Goal: Transaction & Acquisition: Purchase product/service

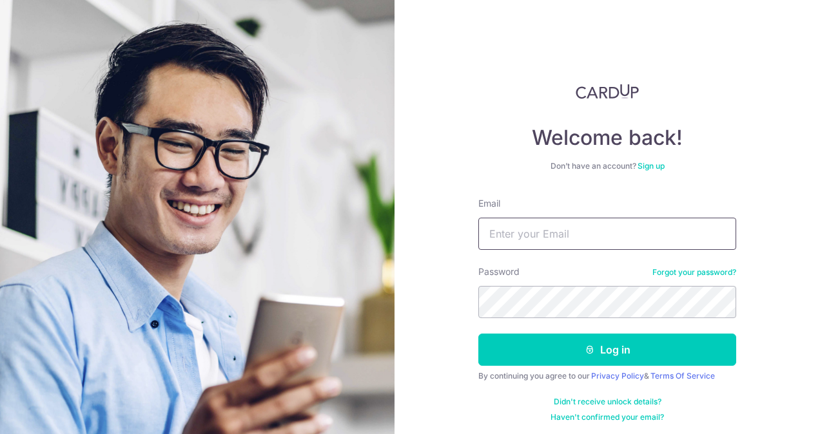
scroll to position [12, 0]
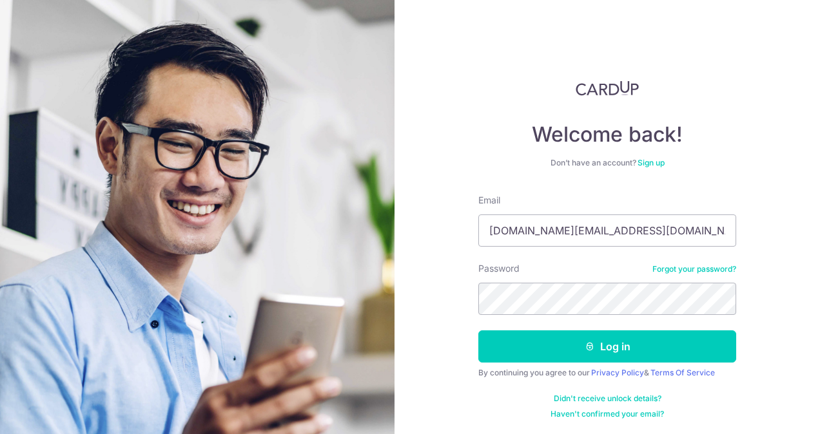
type input "suet.hui.ng@gmail.com"
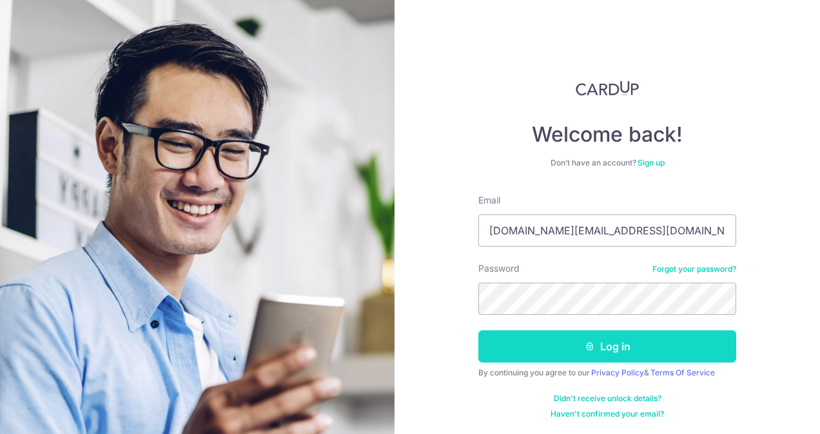
click at [618, 349] on button "Log in" at bounding box center [607, 347] width 258 height 32
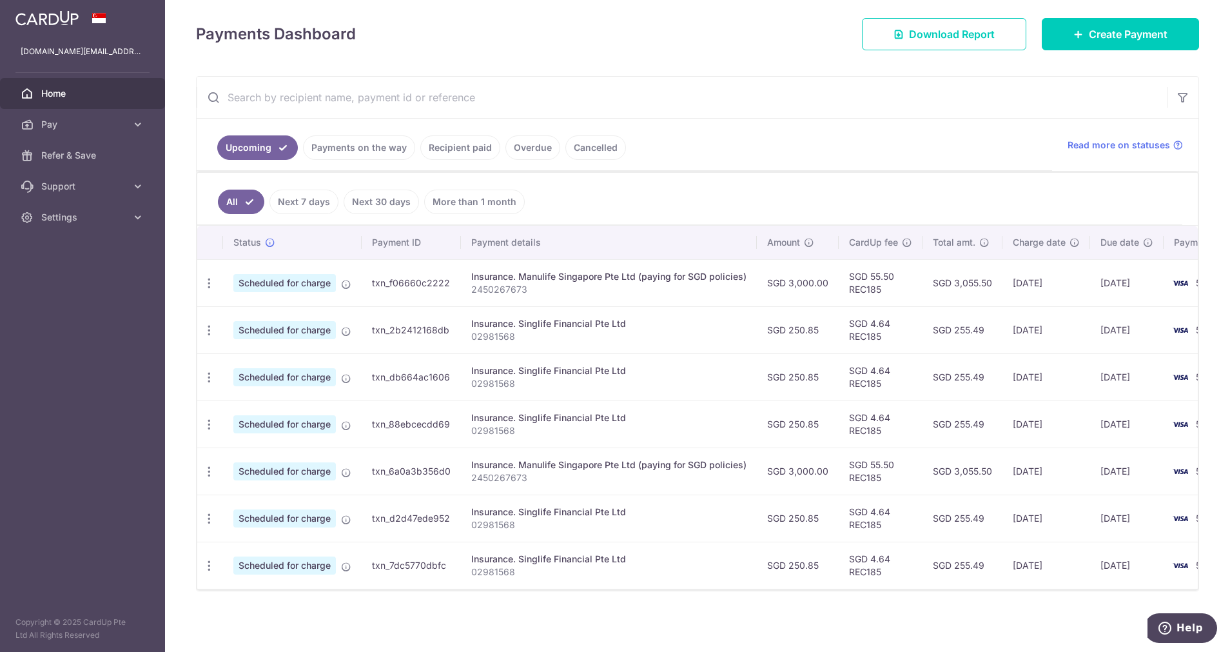
scroll to position [182, 0]
click at [458, 141] on link "Recipient paid" at bounding box center [460, 147] width 80 height 24
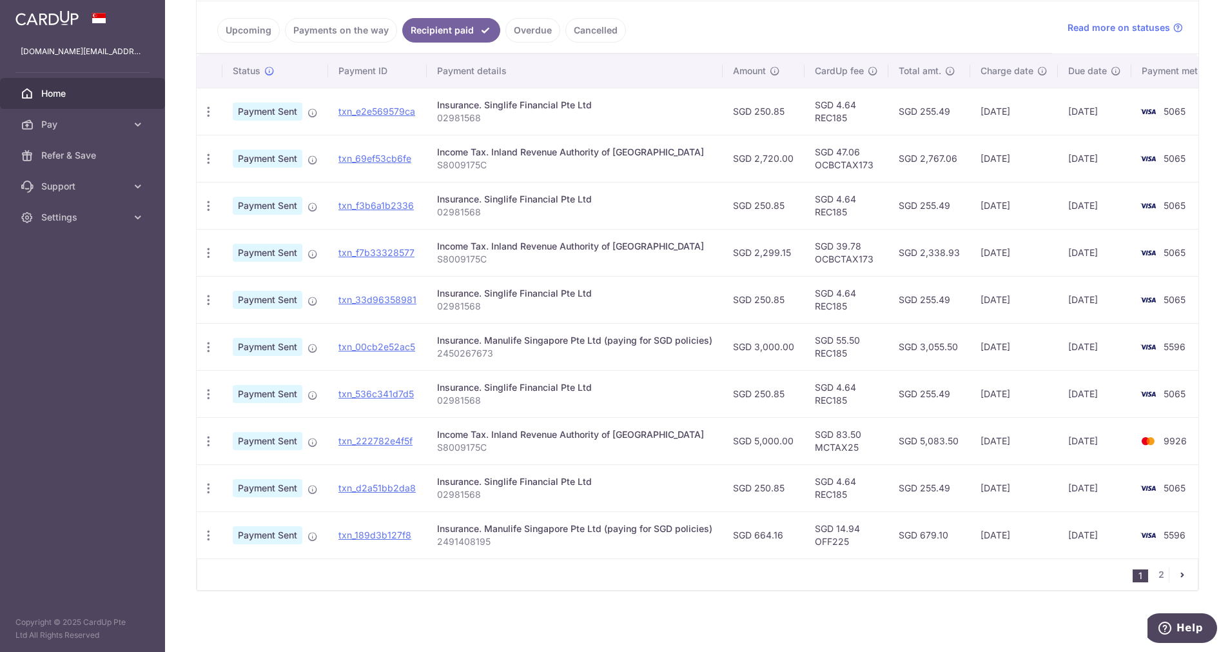
scroll to position [300, 0]
click at [819, 434] on link "2" at bounding box center [1160, 574] width 15 height 15
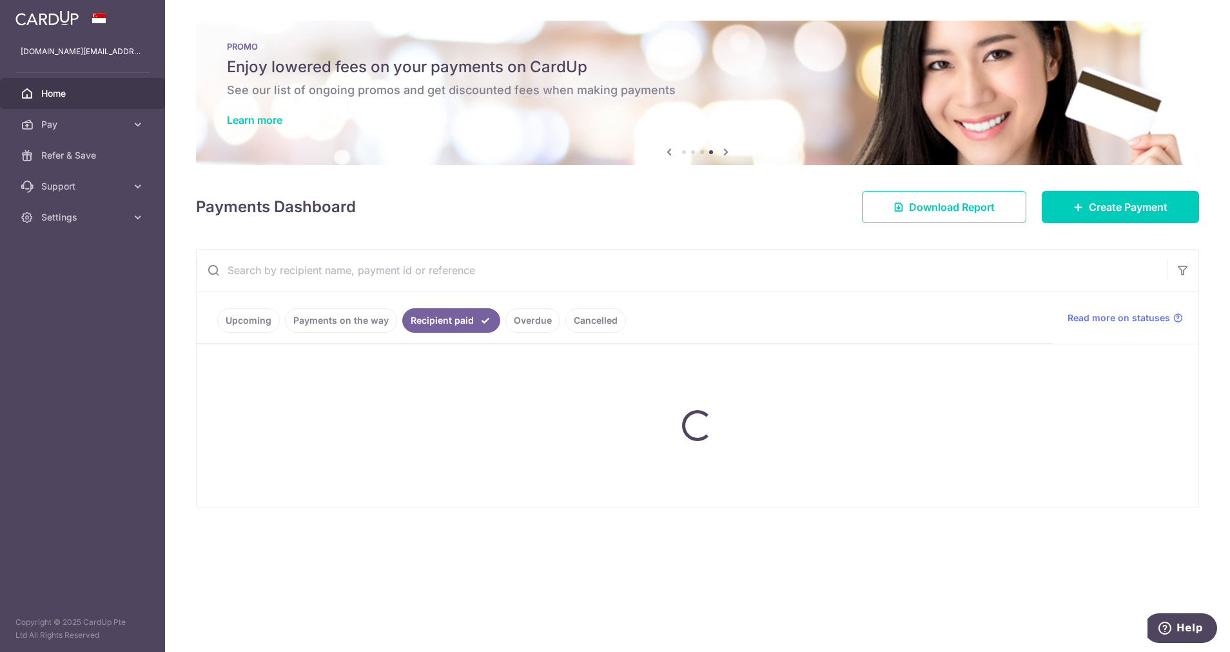
scroll to position [0, 0]
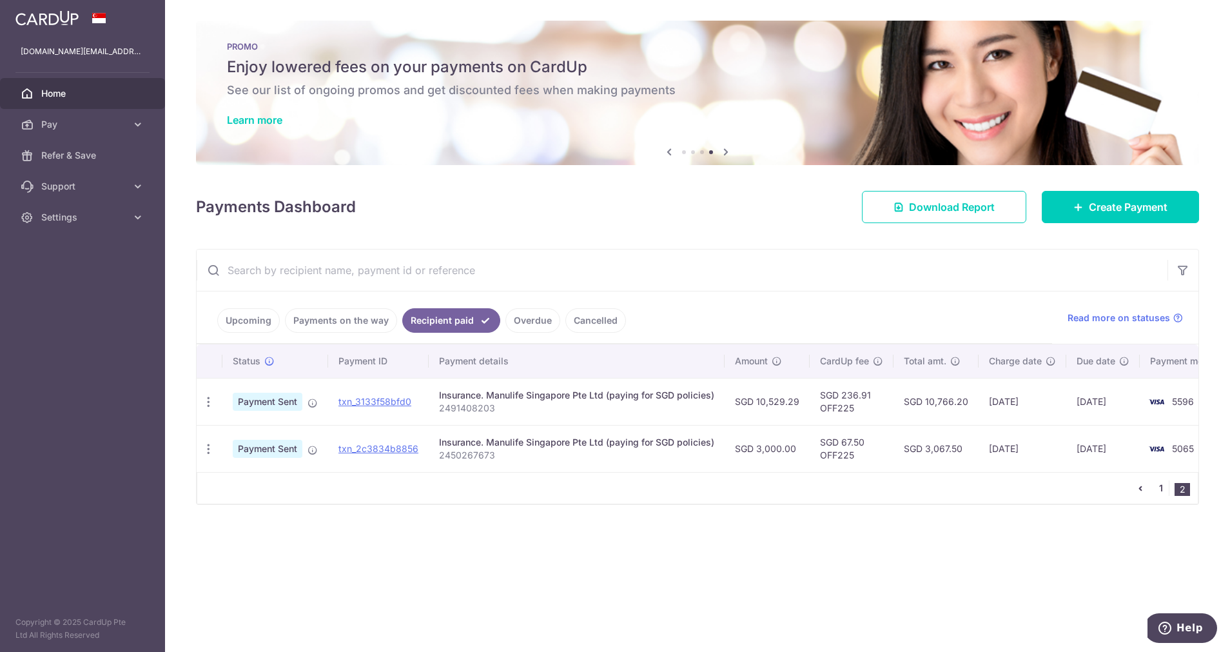
click at [819, 434] on link "1" at bounding box center [1160, 487] width 15 height 15
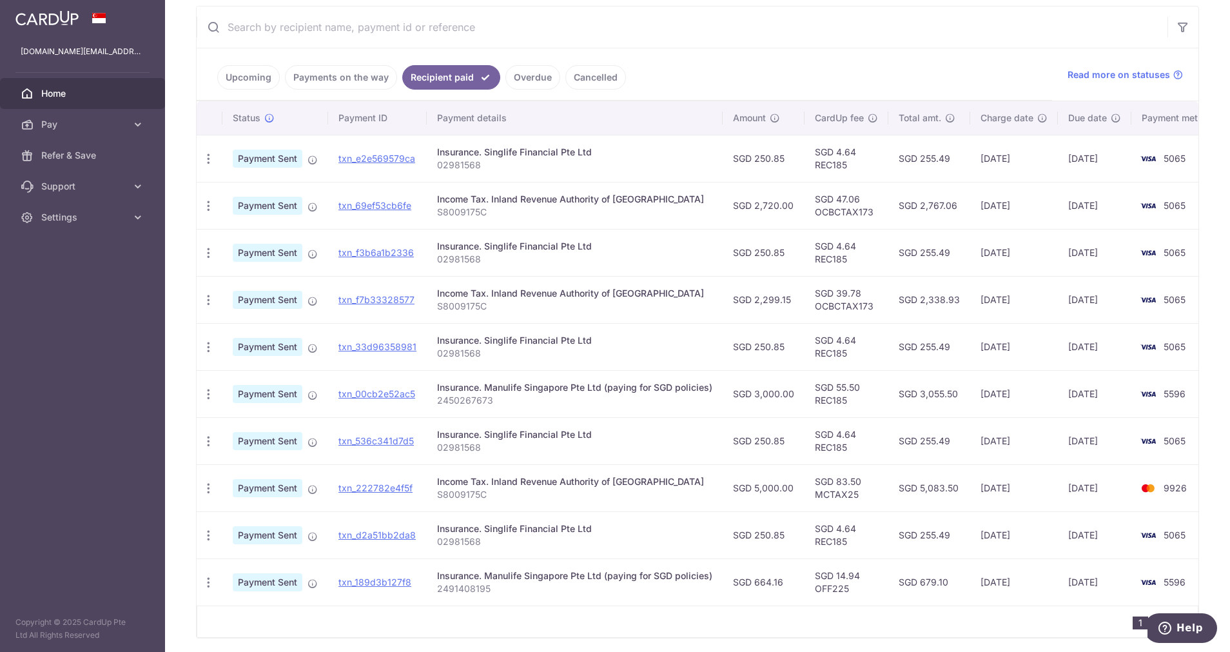
scroll to position [290, 0]
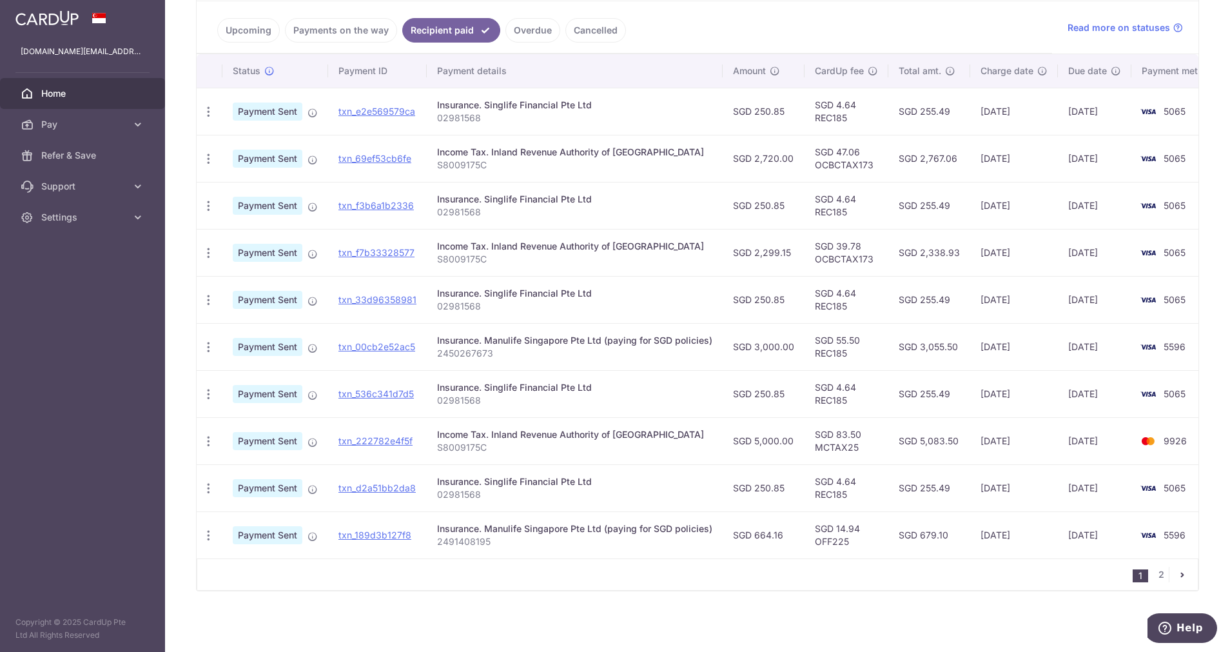
click at [244, 27] on link "Upcoming" at bounding box center [248, 30] width 63 height 24
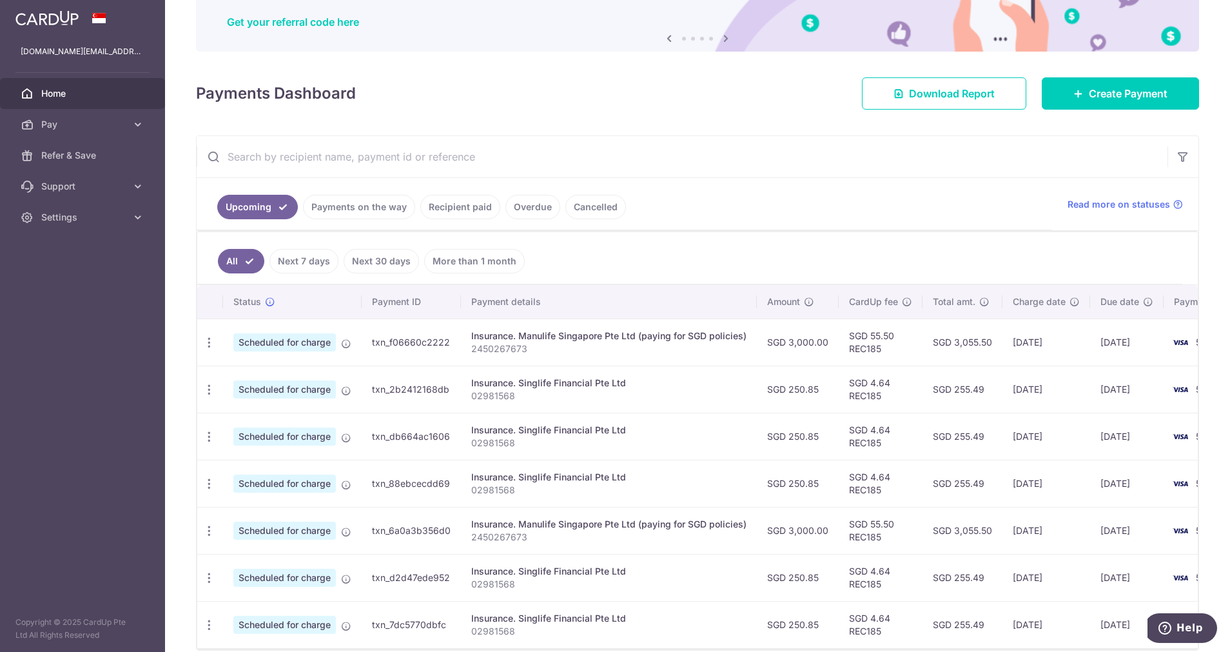
scroll to position [182, 0]
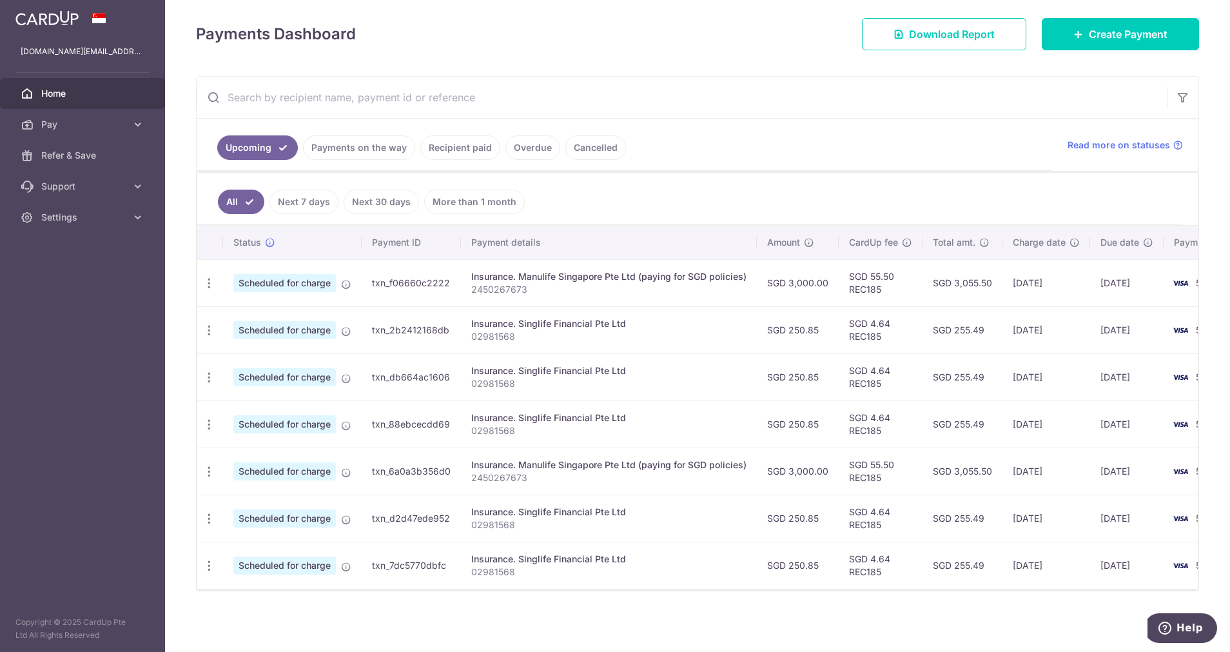
click at [332, 142] on link "Payments on the way" at bounding box center [359, 147] width 112 height 24
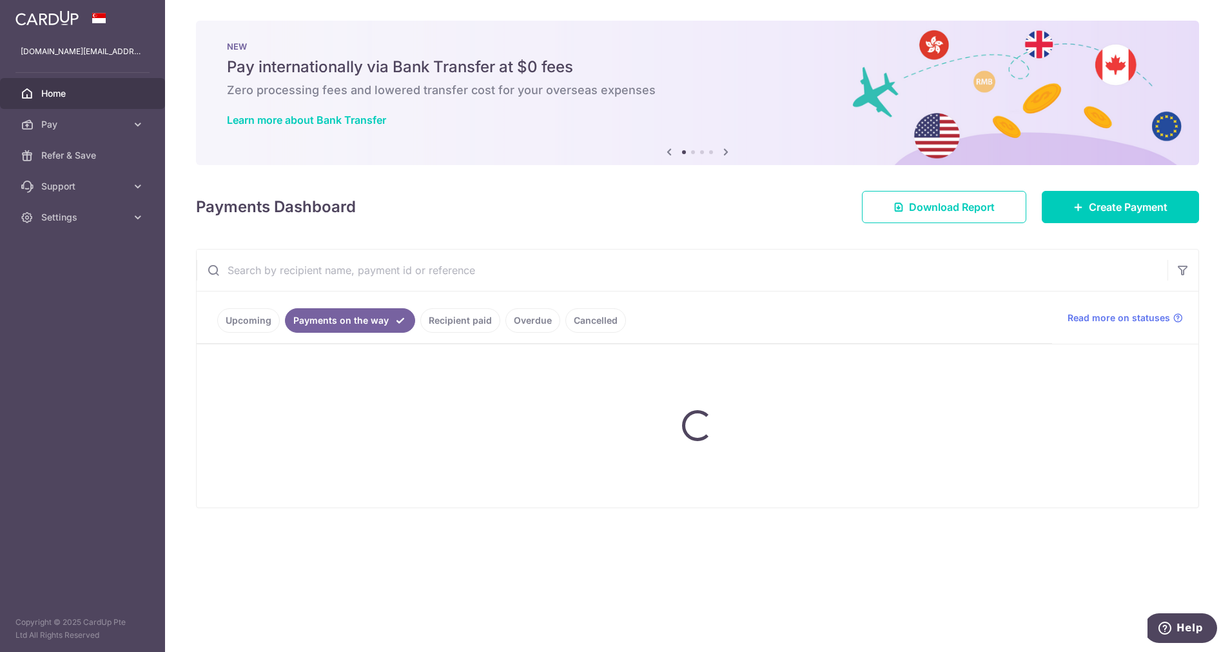
scroll to position [0, 0]
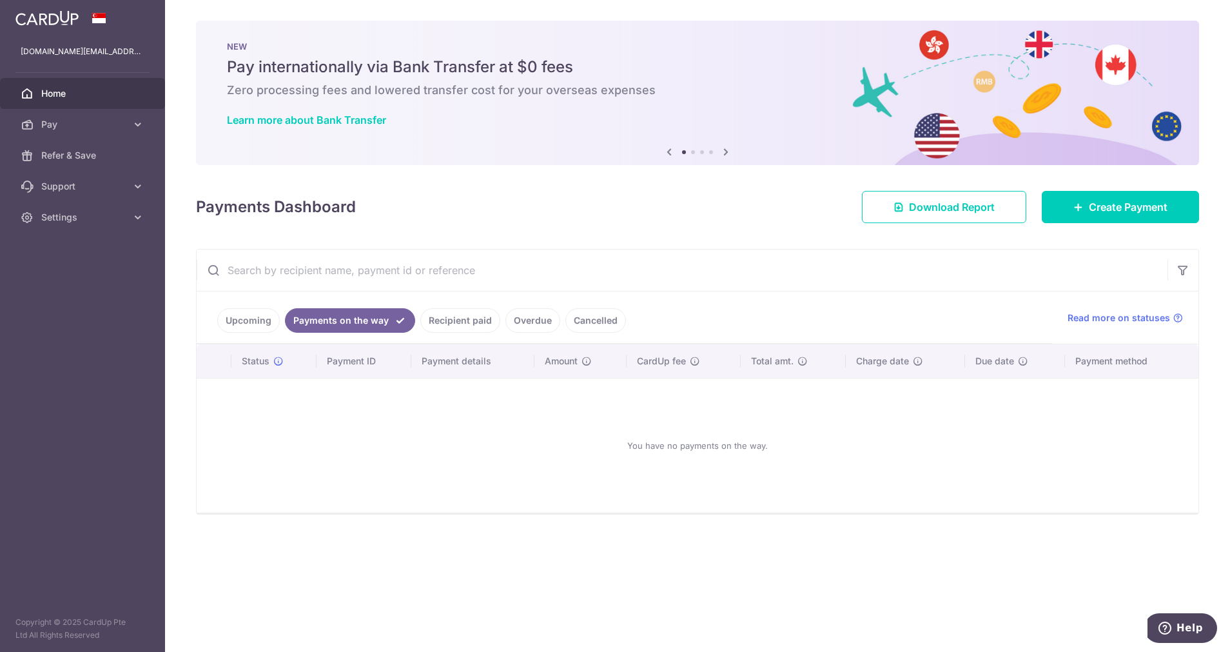
click at [461, 326] on link "Recipient paid" at bounding box center [460, 320] width 80 height 24
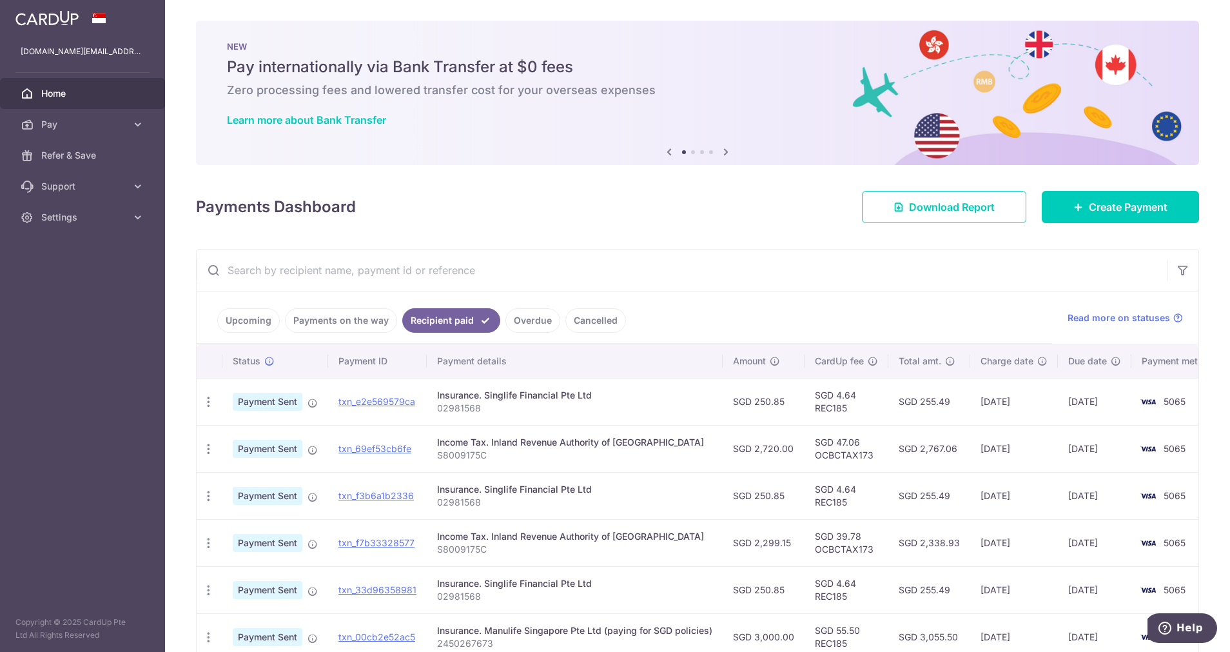
click at [538, 317] on link "Overdue" at bounding box center [532, 320] width 55 height 24
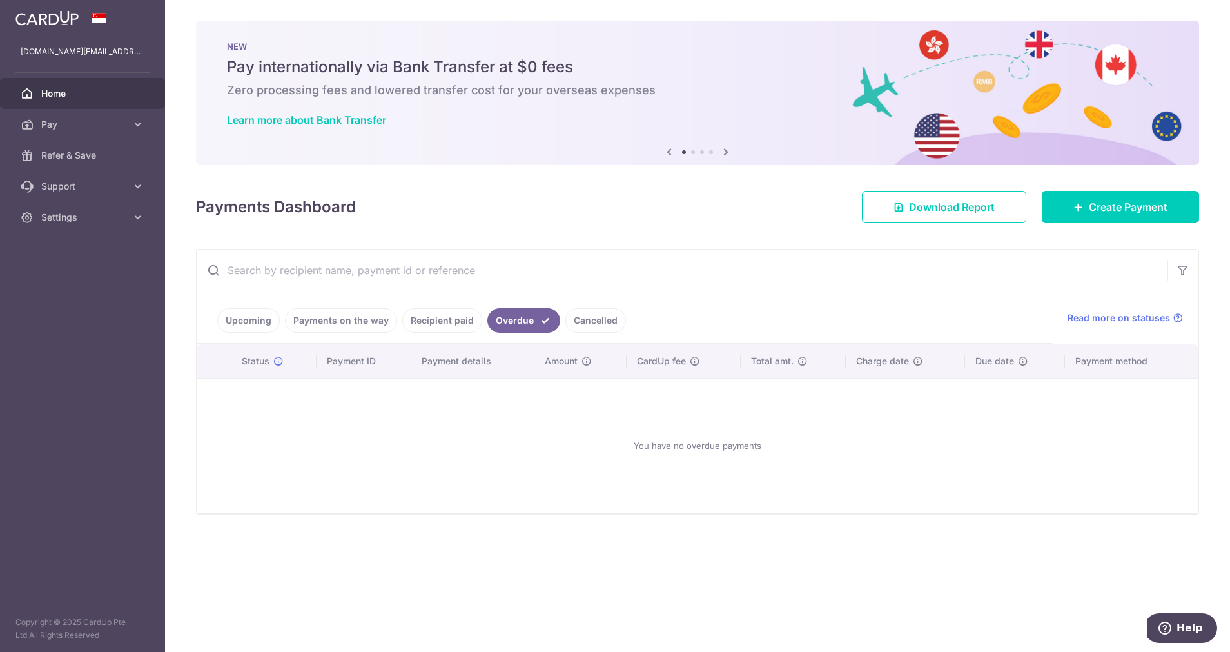
click at [581, 323] on link "Cancelled" at bounding box center [595, 320] width 61 height 24
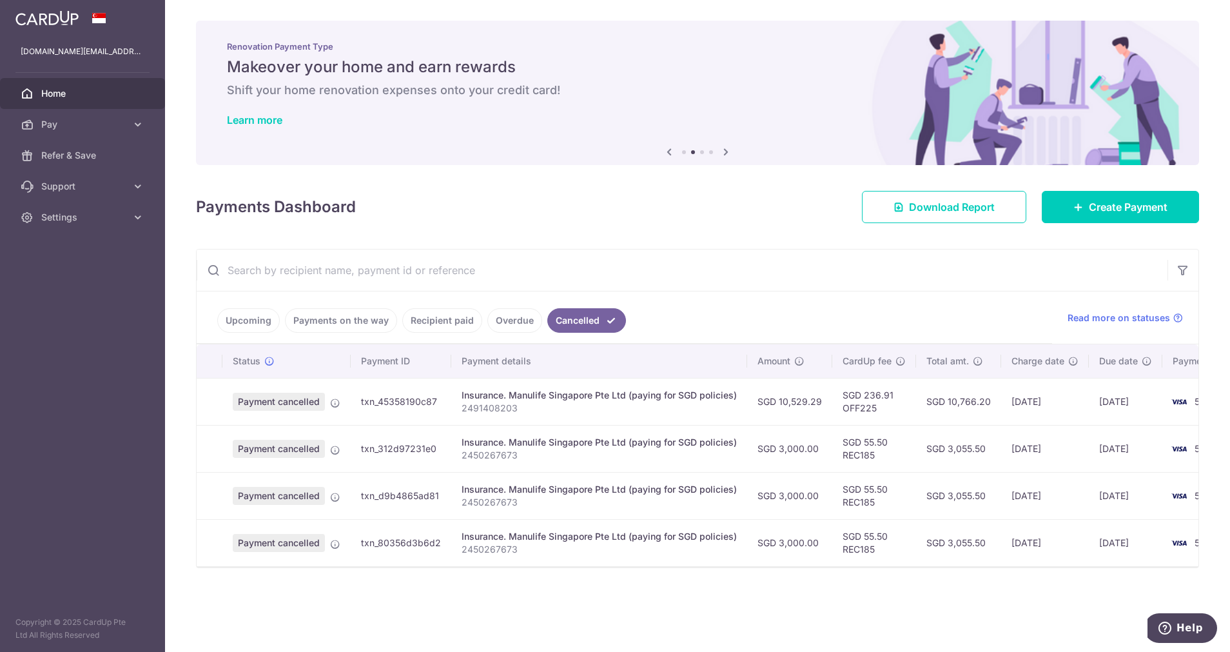
click at [242, 315] on link "Upcoming" at bounding box center [248, 320] width 63 height 24
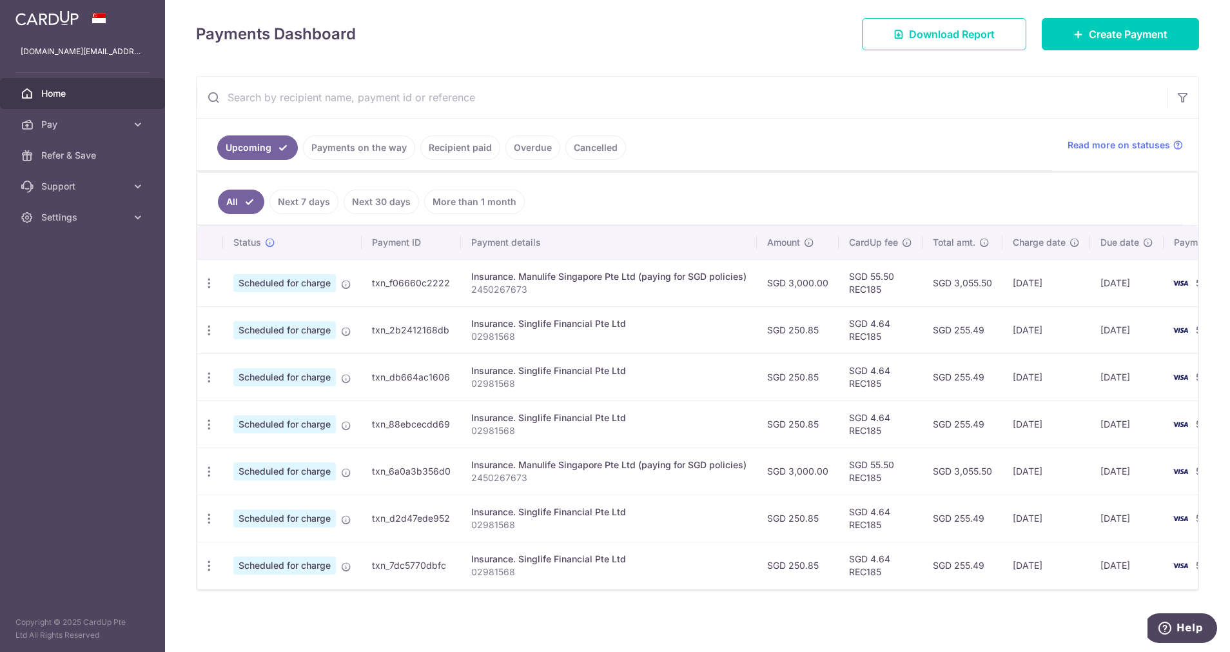
click at [710, 13] on div "Payments Dashboard Download Report Create Payment" at bounding box center [697, 31] width 1003 height 37
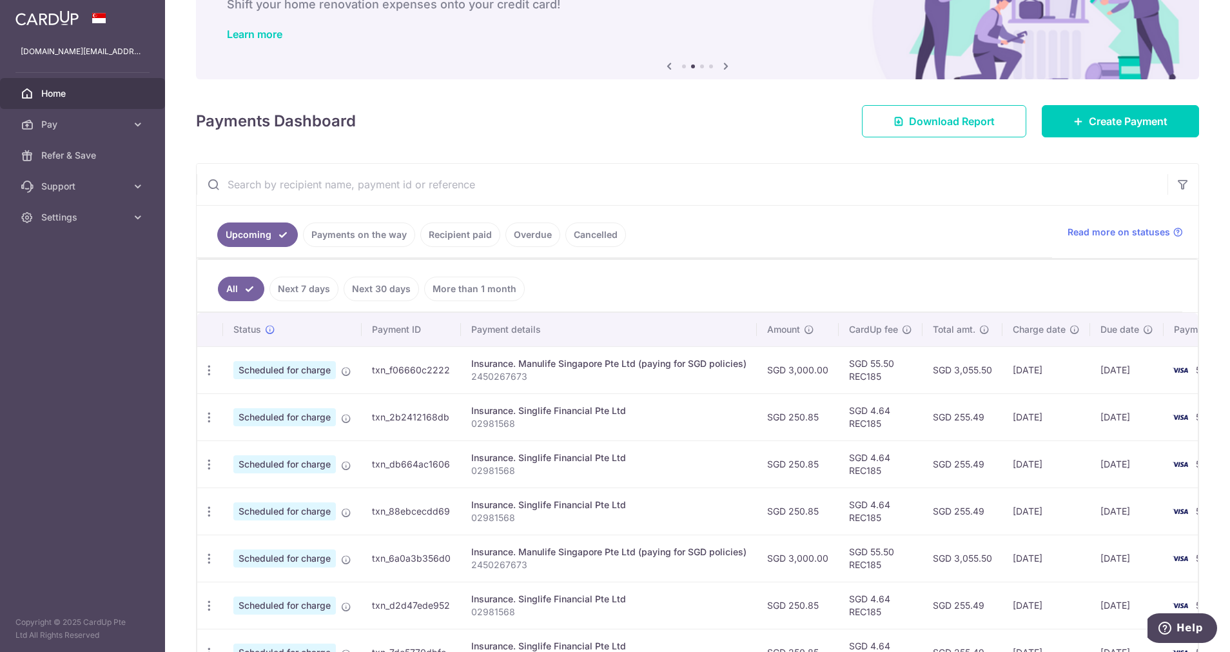
scroll to position [182, 0]
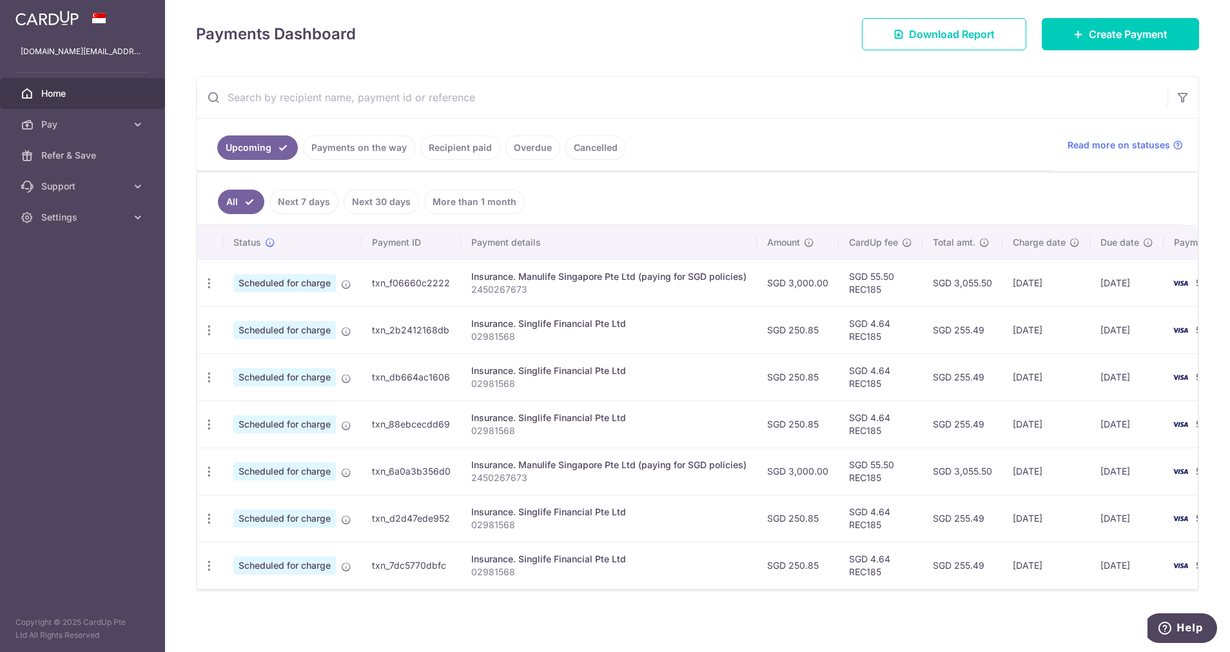
click at [442, 139] on link "Recipient paid" at bounding box center [460, 147] width 80 height 24
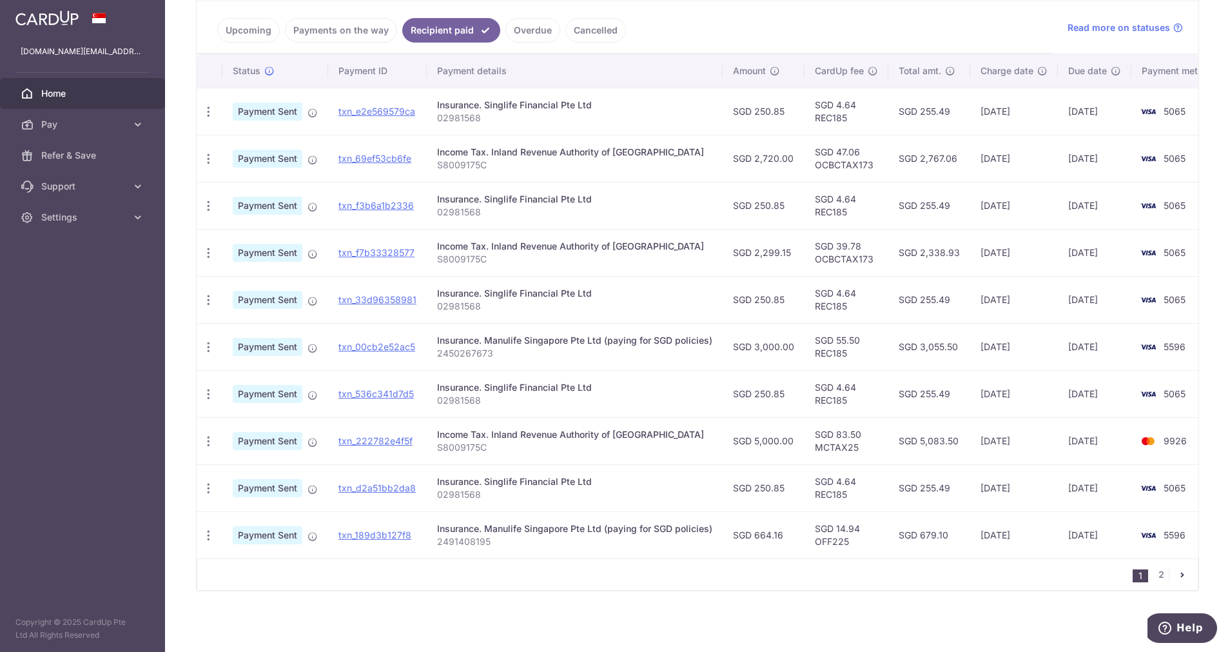
scroll to position [300, 0]
click at [819, 434] on link "2" at bounding box center [1160, 574] width 15 height 15
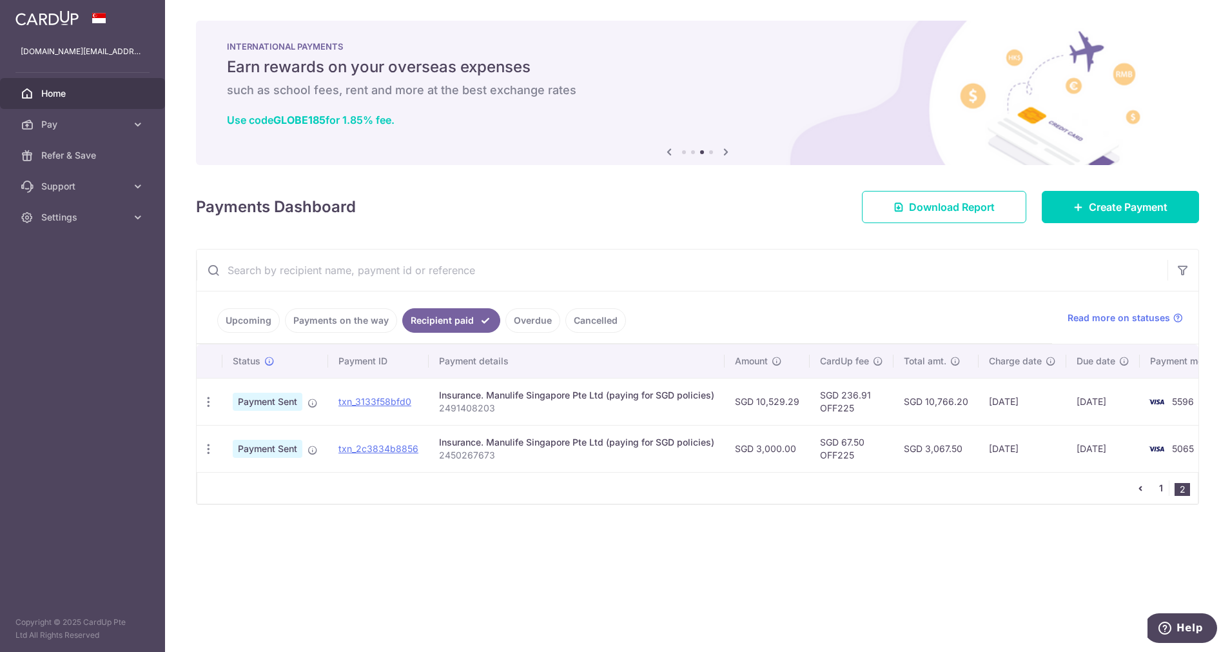
click at [819, 434] on link "1" at bounding box center [1160, 487] width 15 height 15
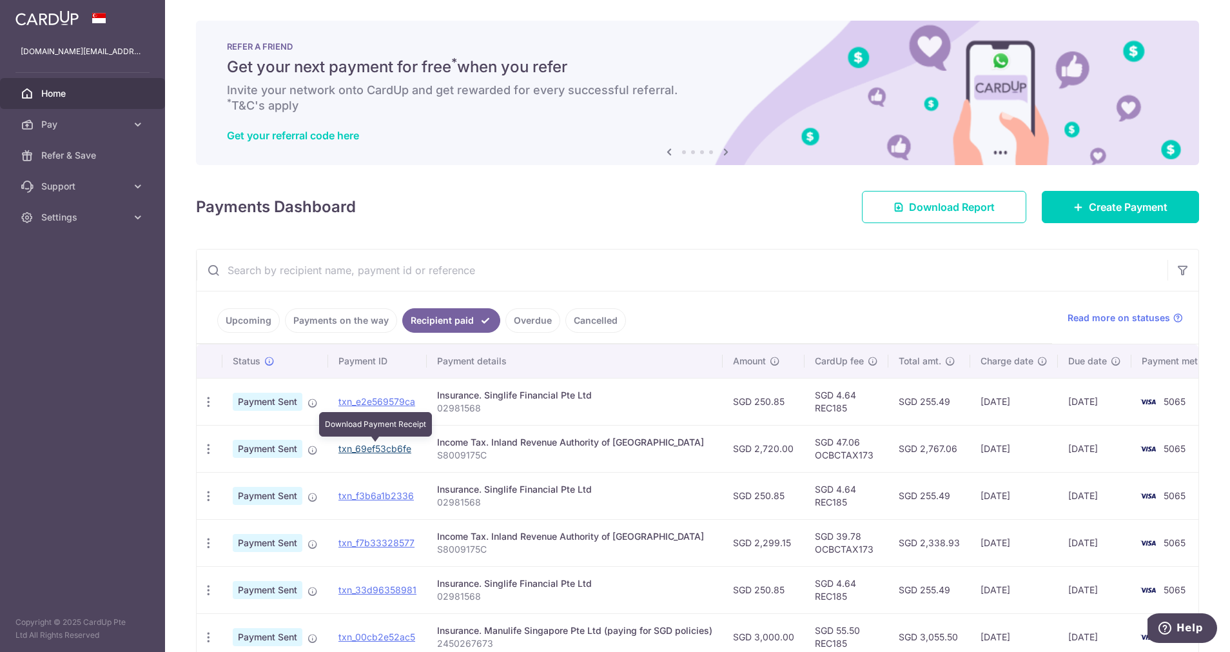
click at [367, 434] on link "txn_69ef53cb6fe" at bounding box center [374, 448] width 73 height 11
click at [819, 207] on link "Create Payment" at bounding box center [1120, 207] width 157 height 32
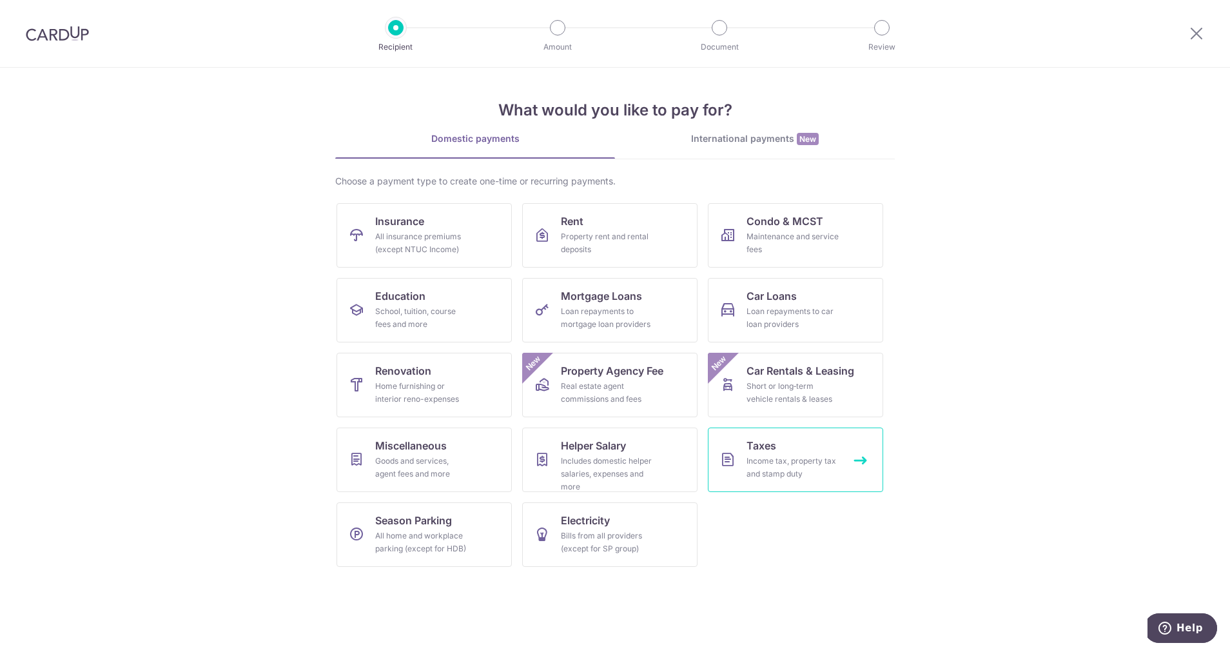
click at [788, 434] on div "Income tax, property tax and stamp duty" at bounding box center [793, 467] width 93 height 26
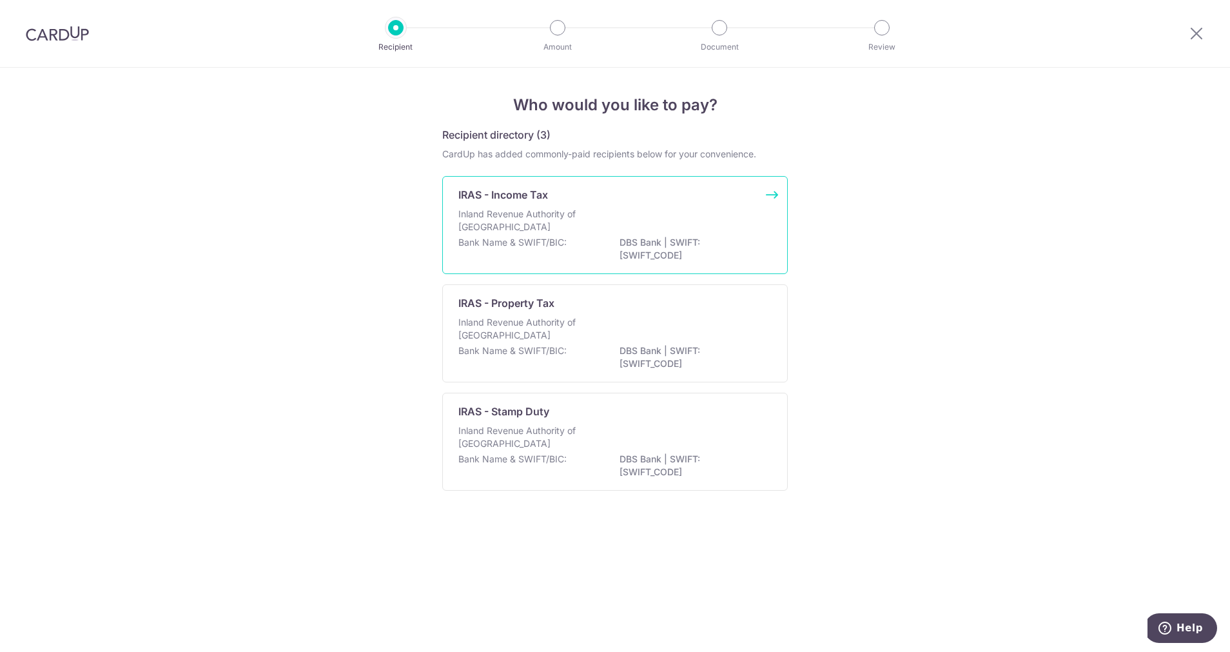
click at [512, 227] on p "Inland Revenue Authority of Singapore" at bounding box center [526, 221] width 137 height 26
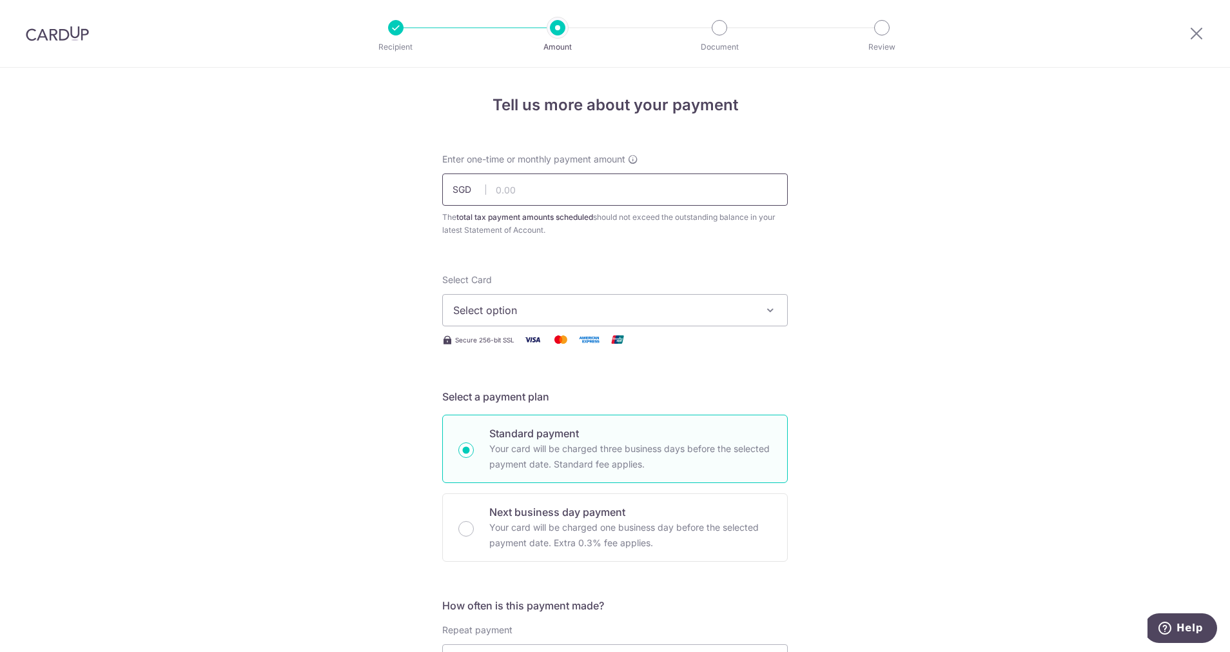
click at [550, 193] on input "text" at bounding box center [615, 189] width 346 height 32
type input "2,720.00"
click at [504, 308] on span "Select option" at bounding box center [603, 309] width 300 height 15
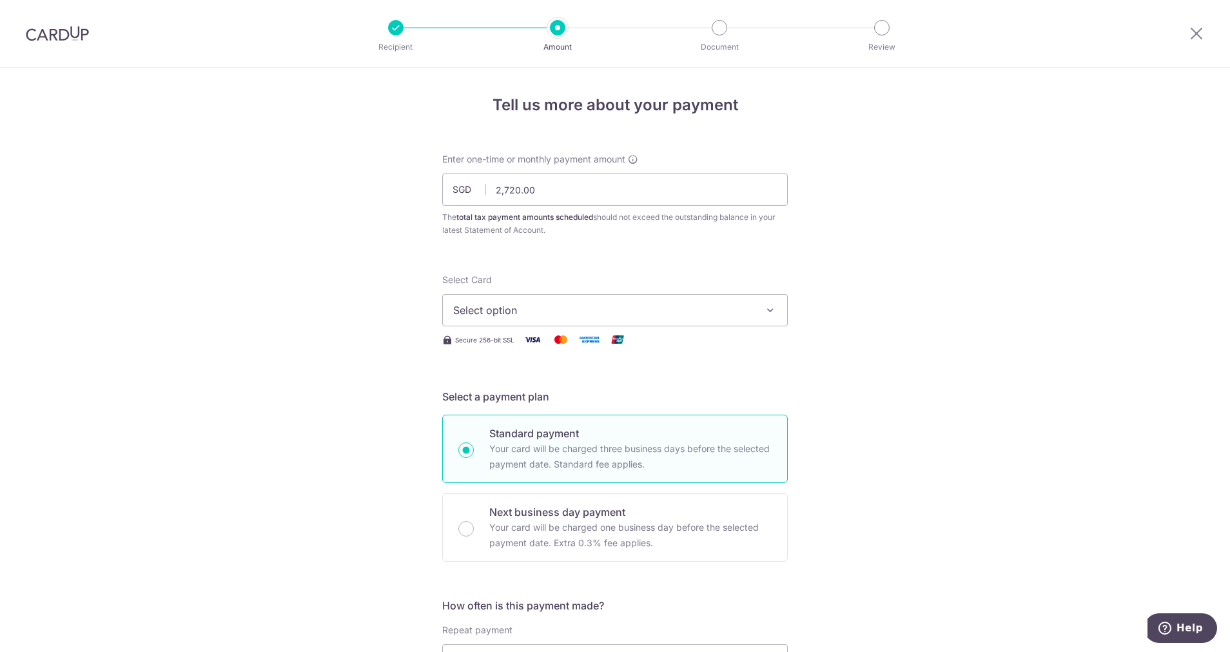
click at [589, 307] on span "Select option" at bounding box center [603, 309] width 300 height 15
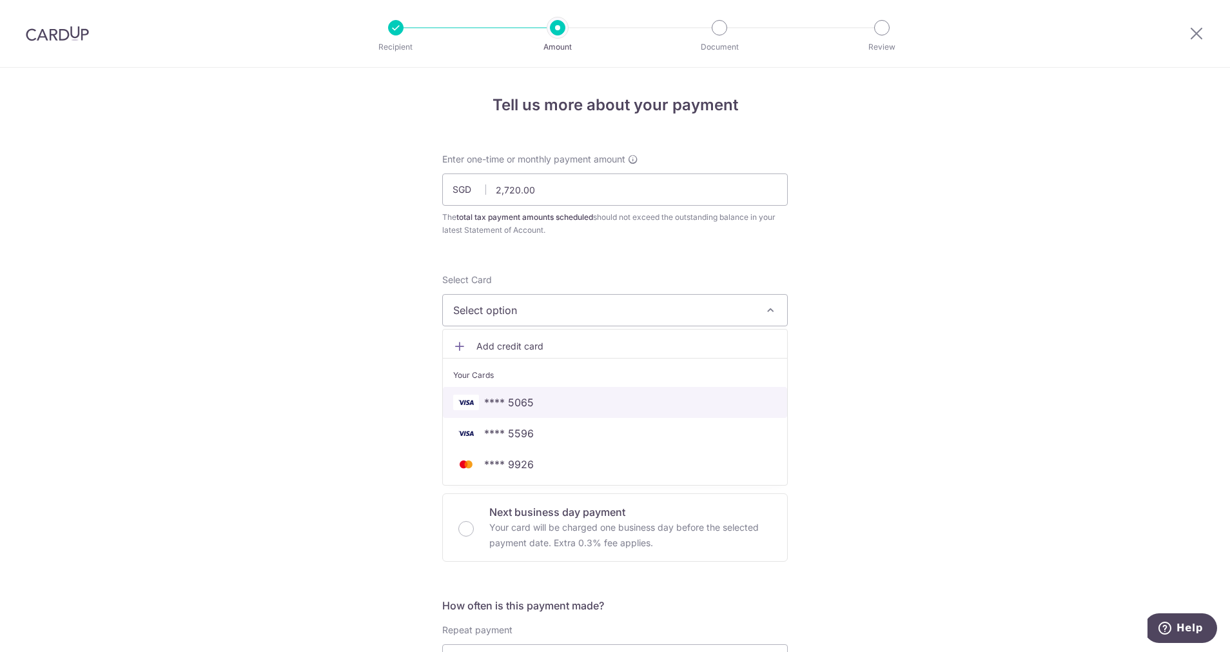
click at [519, 404] on span "**** 5065" at bounding box center [509, 402] width 50 height 15
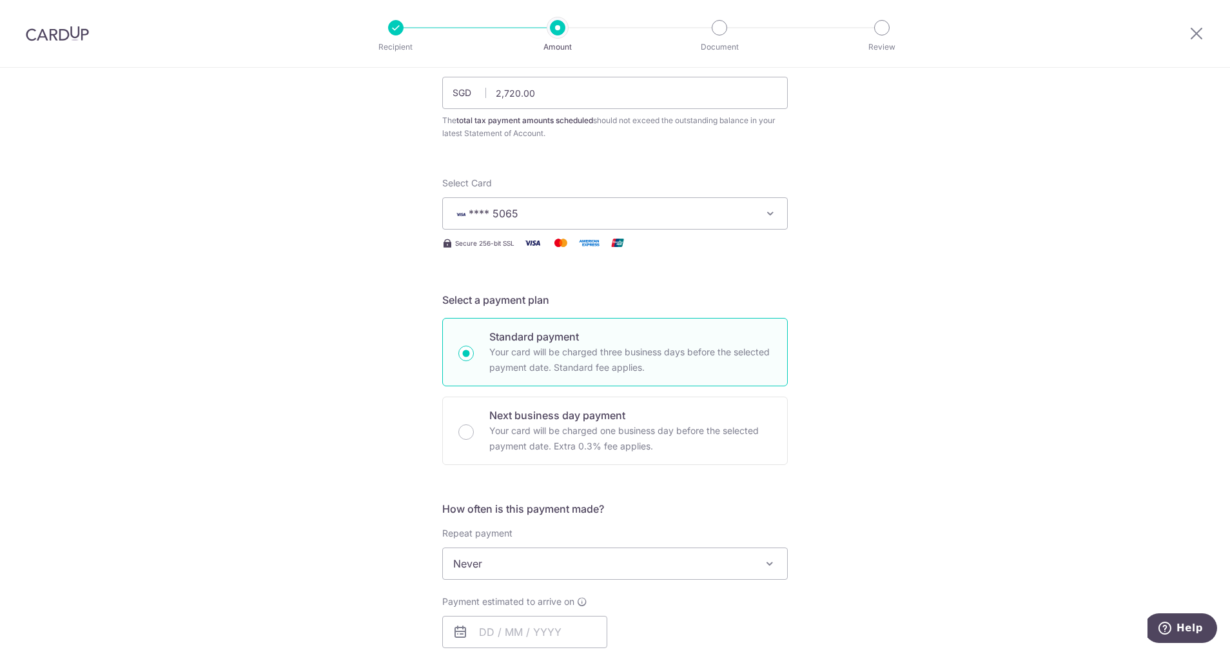
scroll to position [193, 0]
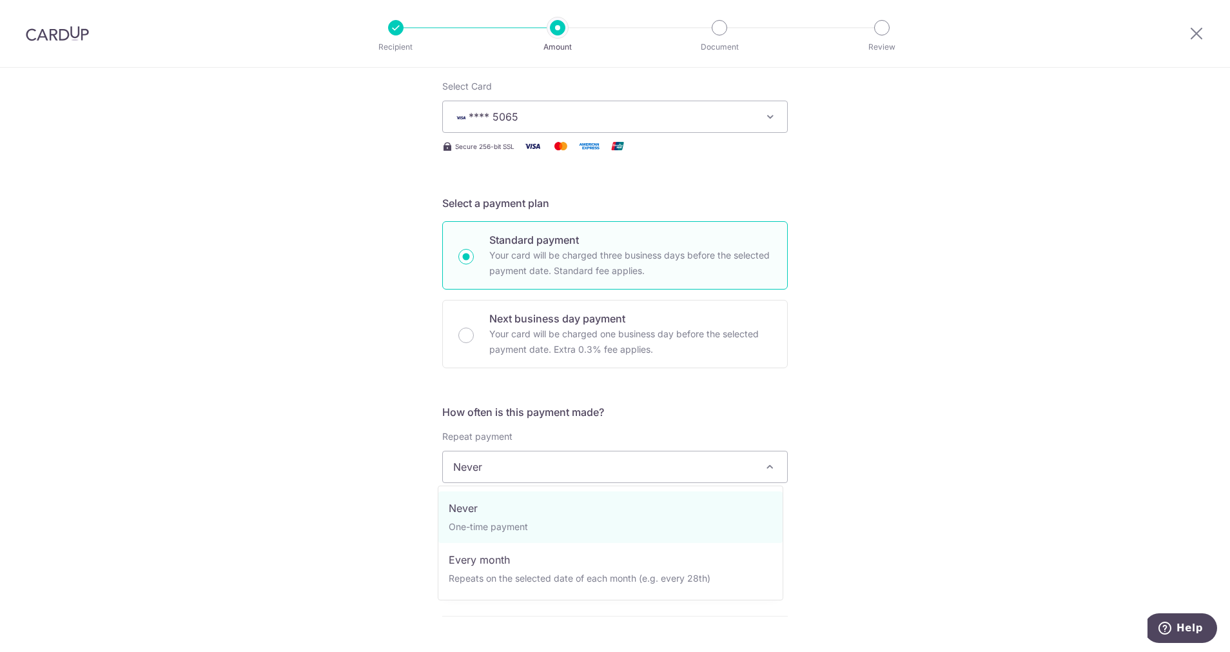
click at [544, 465] on span "Never" at bounding box center [615, 466] width 344 height 31
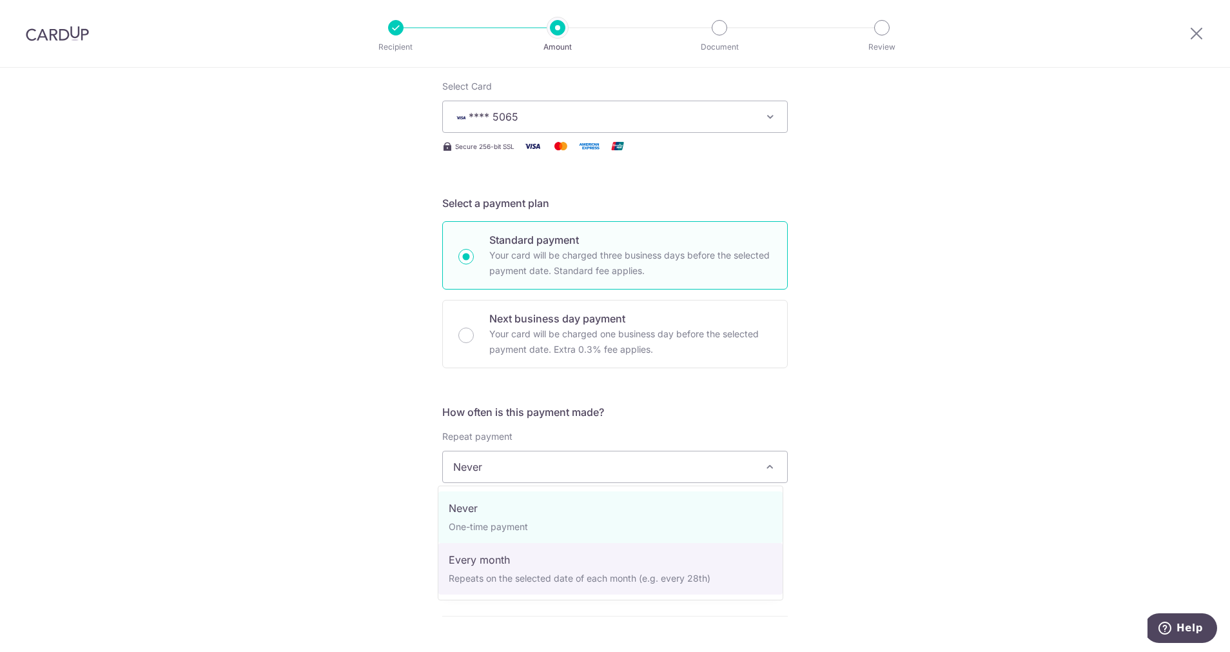
select select "3"
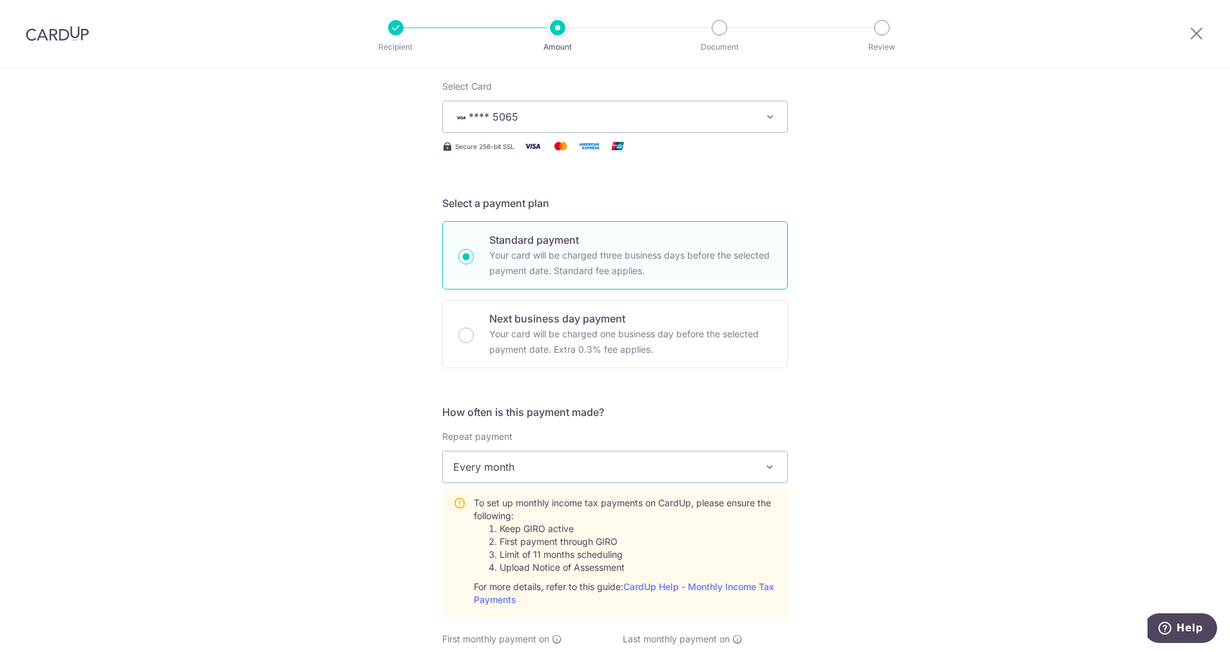
click at [897, 535] on div "Tell us more about your payment Enter one-time or monthly payment amount SGD 2,…" at bounding box center [615, 546] width 1230 height 1344
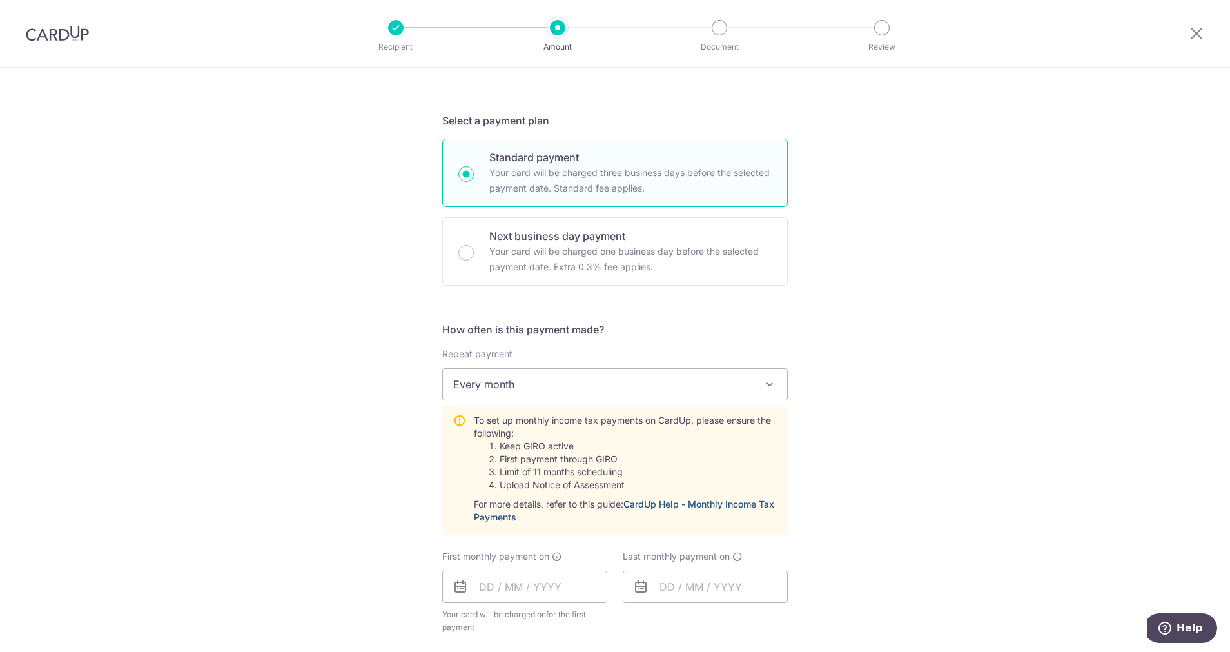
scroll to position [290, 0]
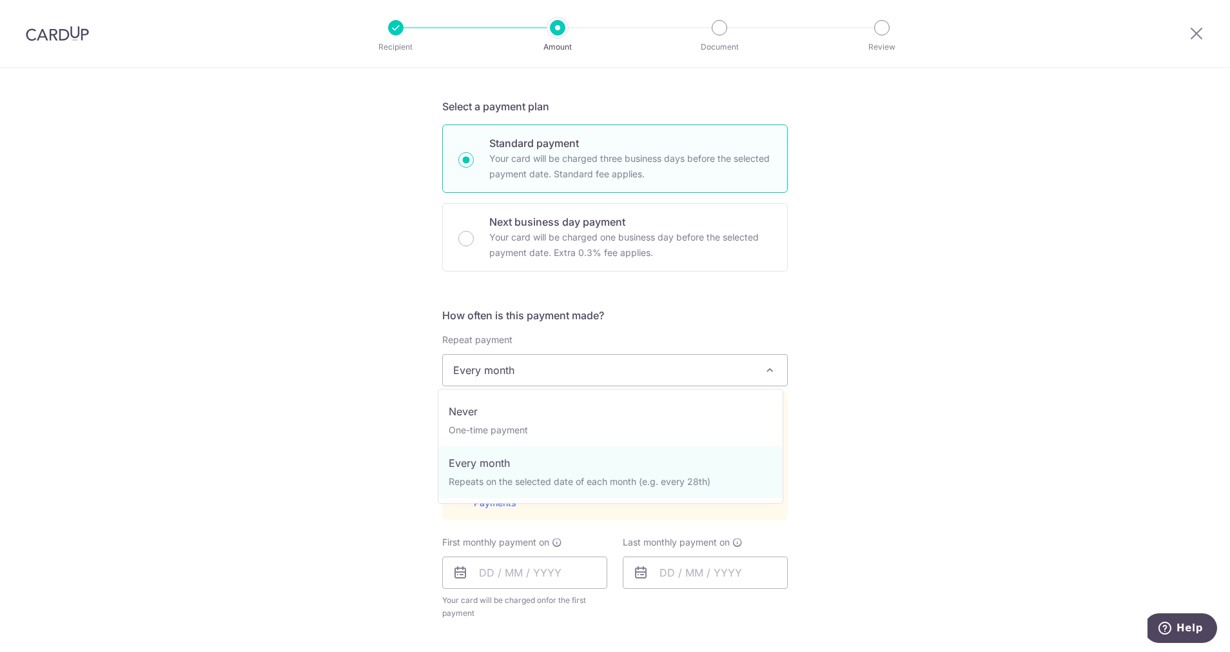
click at [564, 371] on span "Every month" at bounding box center [615, 370] width 344 height 31
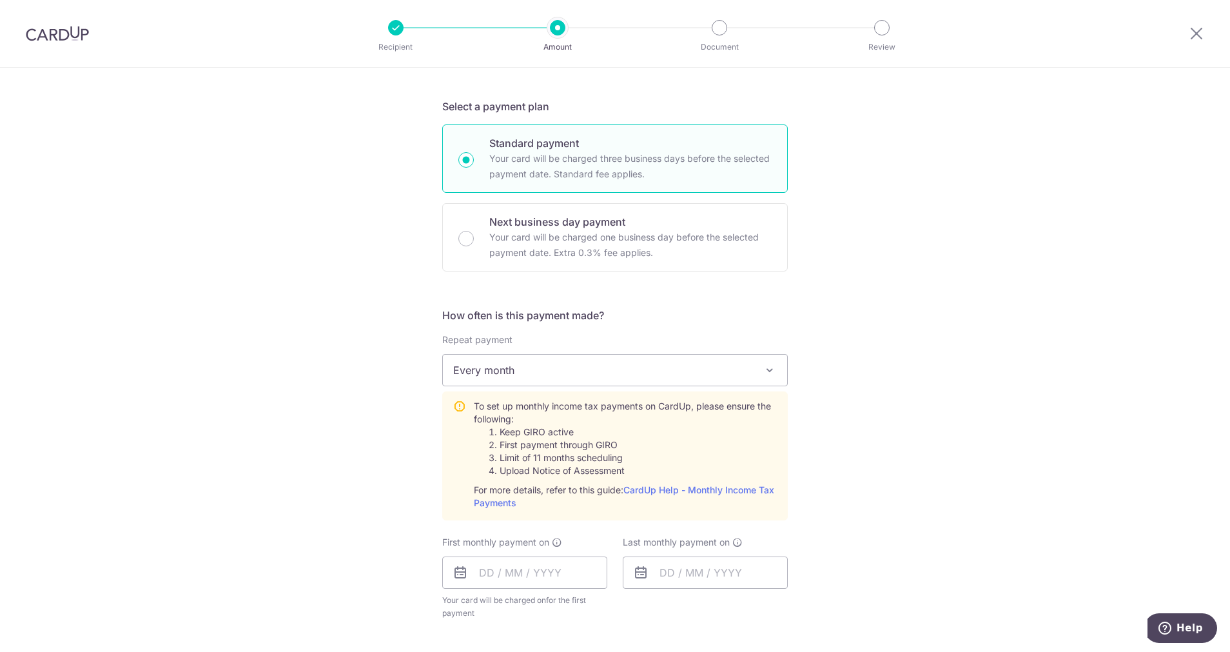
click at [564, 371] on span "Every month" at bounding box center [615, 370] width 344 height 31
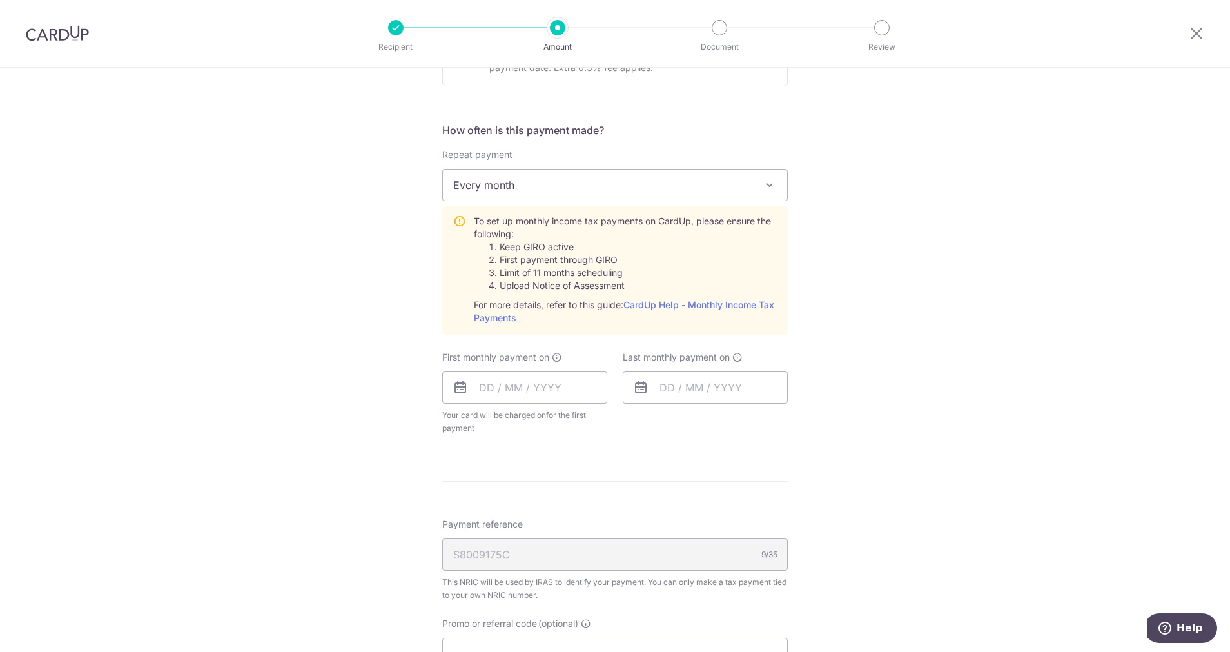
scroll to position [483, 0]
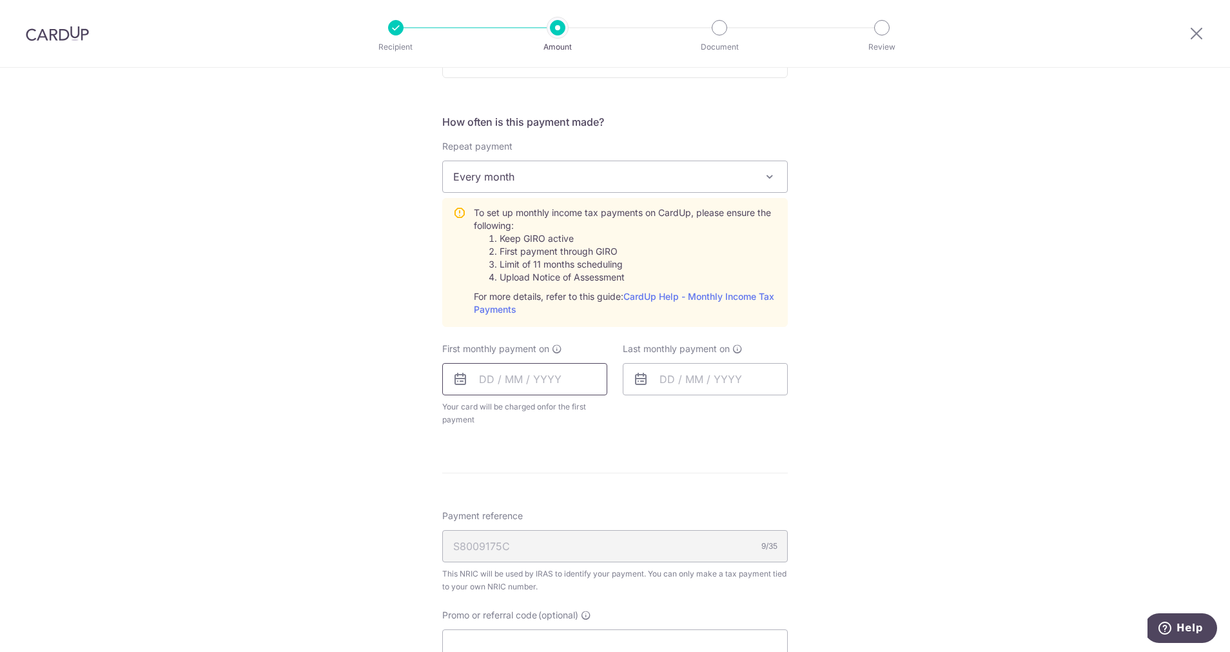
click at [558, 378] on input "text" at bounding box center [524, 379] width 165 height 32
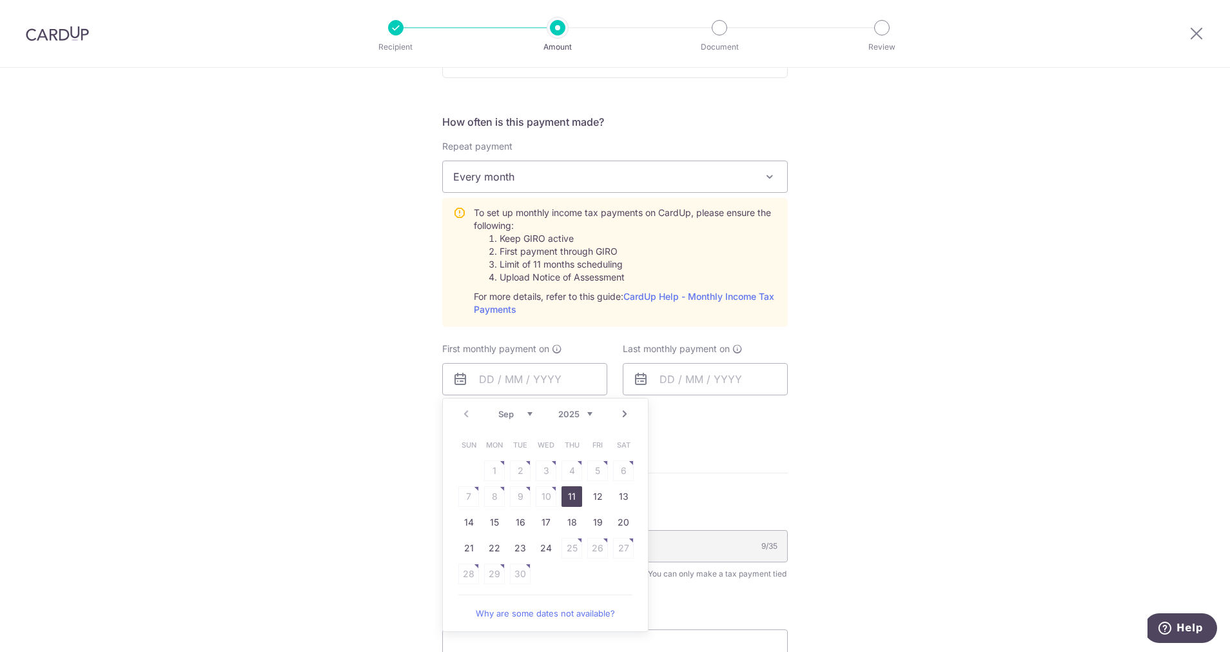
click at [563, 491] on link "11" at bounding box center [571, 496] width 21 height 21
type input "11/09/2025"
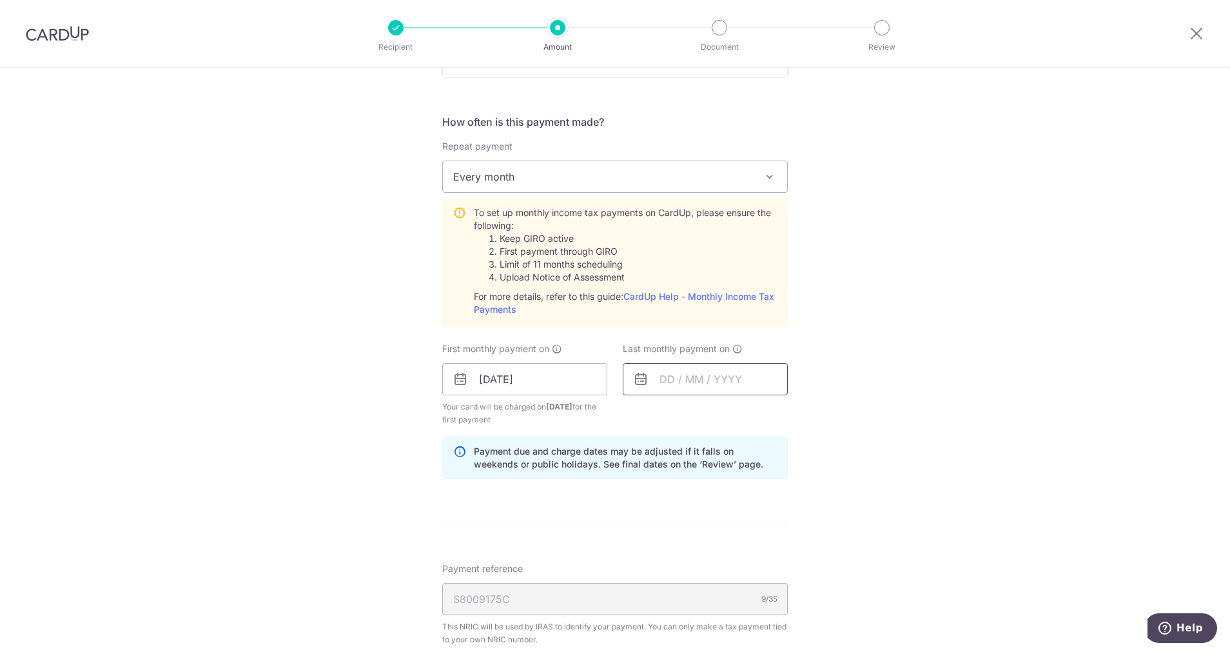
click at [720, 383] on input "text" at bounding box center [705, 379] width 165 height 32
click at [763, 413] on select "2025 2026" at bounding box center [756, 414] width 34 height 10
click at [707, 414] on select "Jan Feb Mar Apr May Jun Jul Aug Sep Oct" at bounding box center [696, 414] width 34 height 10
click at [668, 500] on link "9" at bounding box center [675, 496] width 21 height 21
type input "09/03/2026"
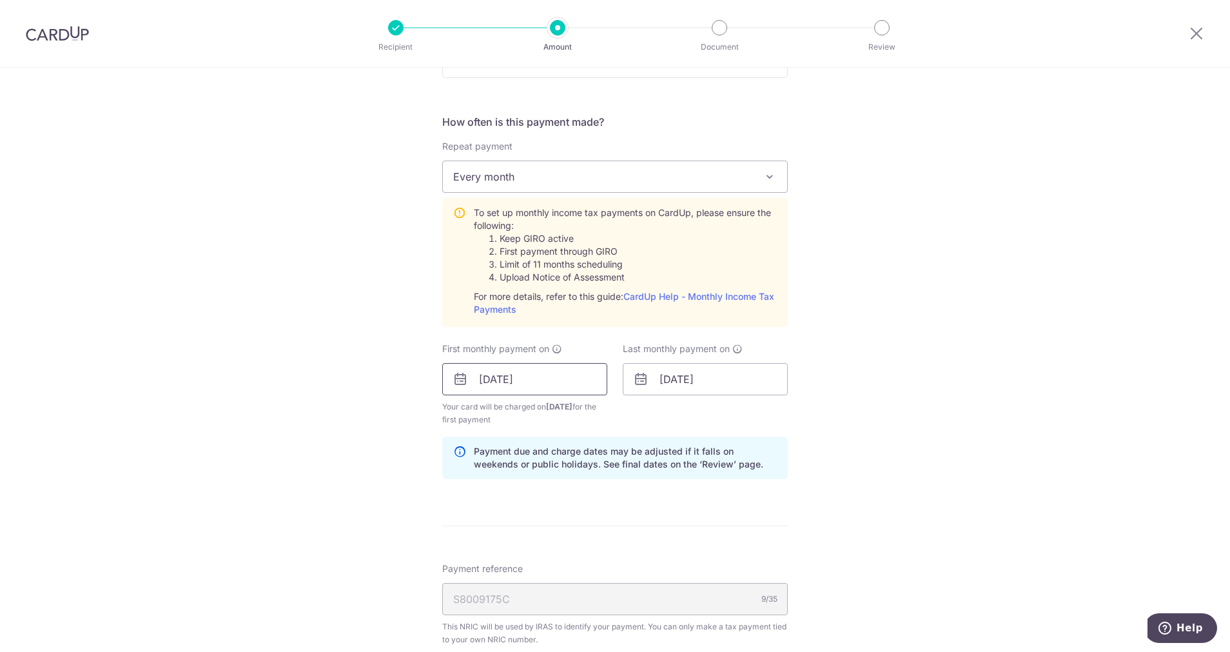
click at [530, 383] on input "[DATE]" at bounding box center [524, 379] width 165 height 32
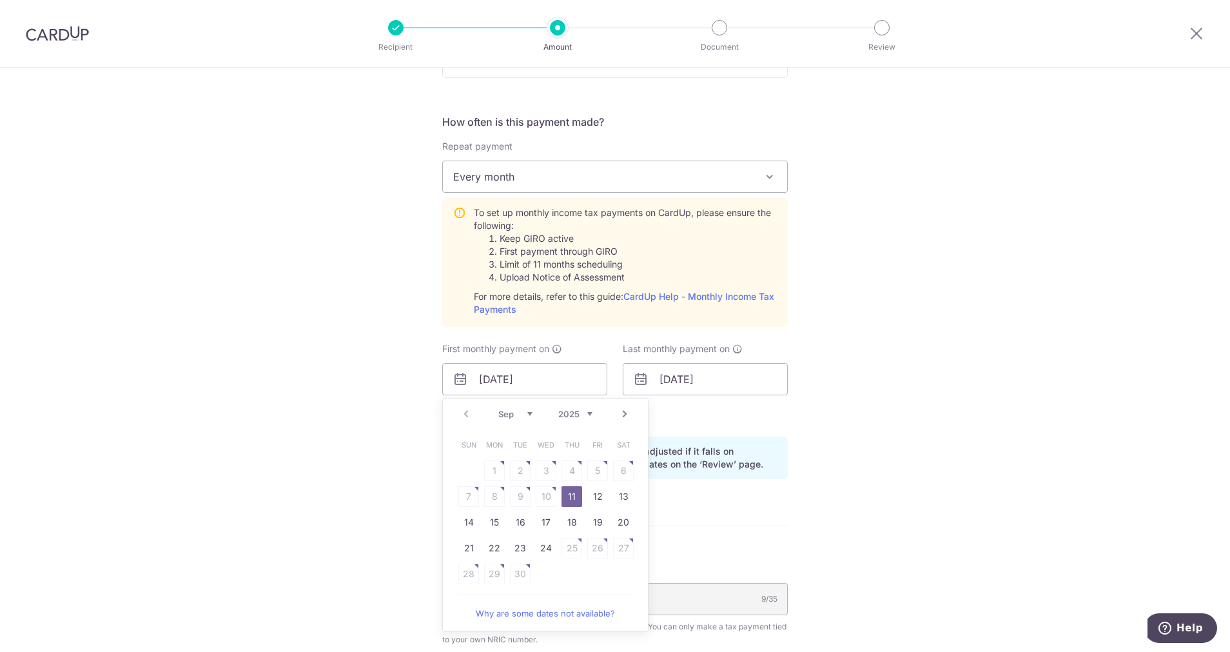
click at [511, 496] on table "Sun Mon Tue Wed Thu Fri Sat 1 2 3 4 5 6 7 8 9 10 11 12 13 14 15 16 17 18 19 20 …" at bounding box center [546, 509] width 181 height 155
click at [895, 436] on div "Tell us more about your payment Enter one-time or monthly payment amount SGD 2,…" at bounding box center [615, 282] width 1230 height 1397
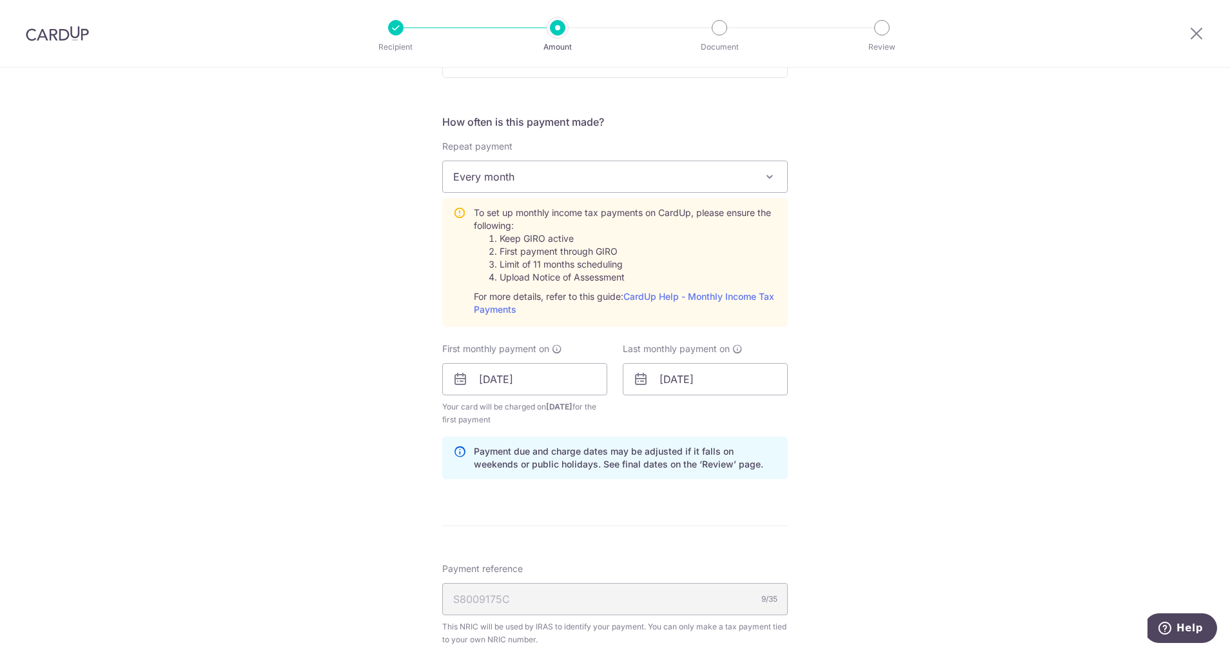
scroll to position [580, 0]
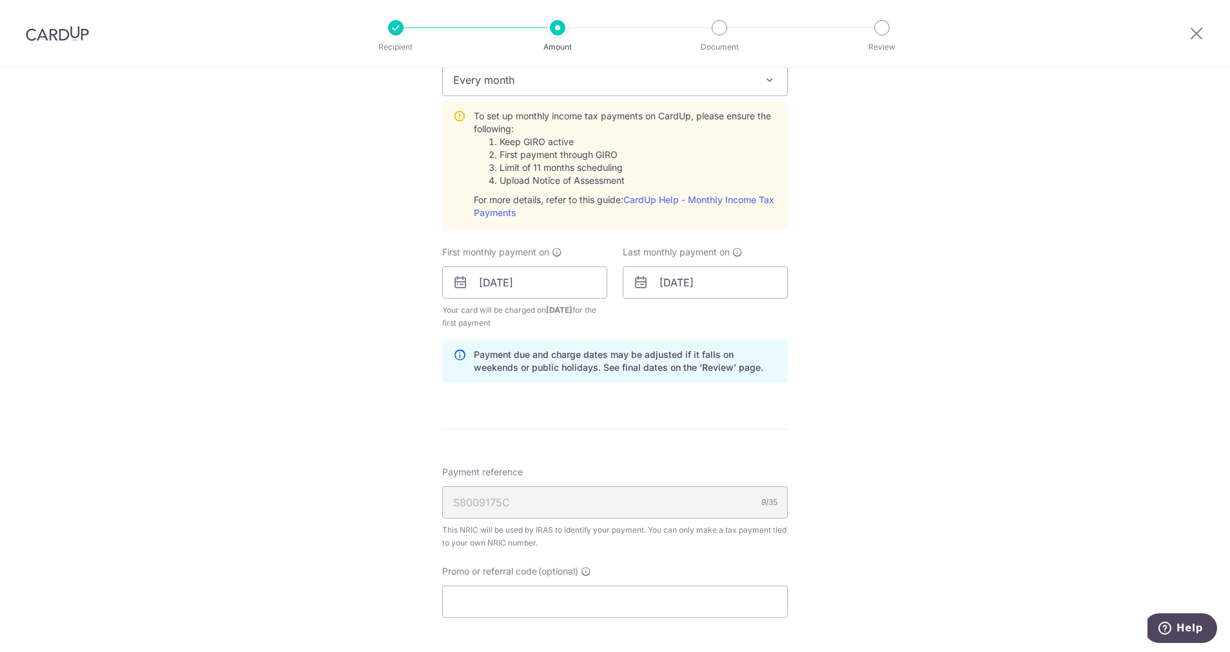
click at [810, 335] on div "Tell us more about your payment Enter one-time or monthly payment amount SGD 2,…" at bounding box center [615, 185] width 1230 height 1397
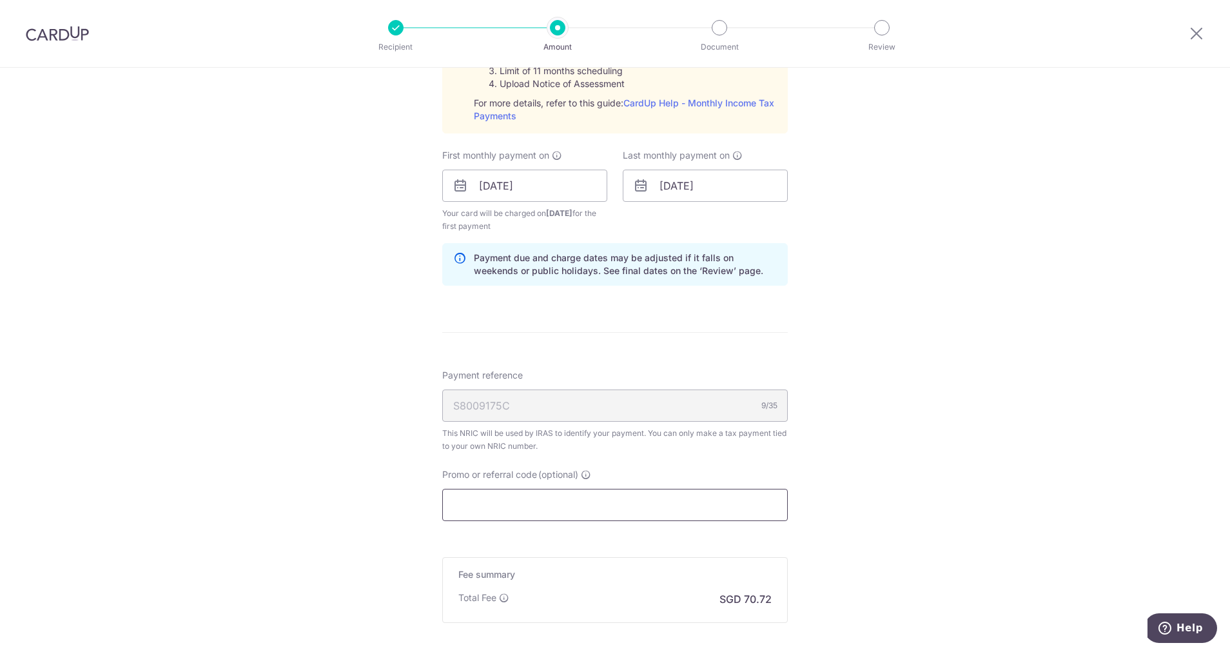
click at [610, 513] on input "Promo or referral code (optional)" at bounding box center [615, 505] width 346 height 32
paste input "VTAX25R"
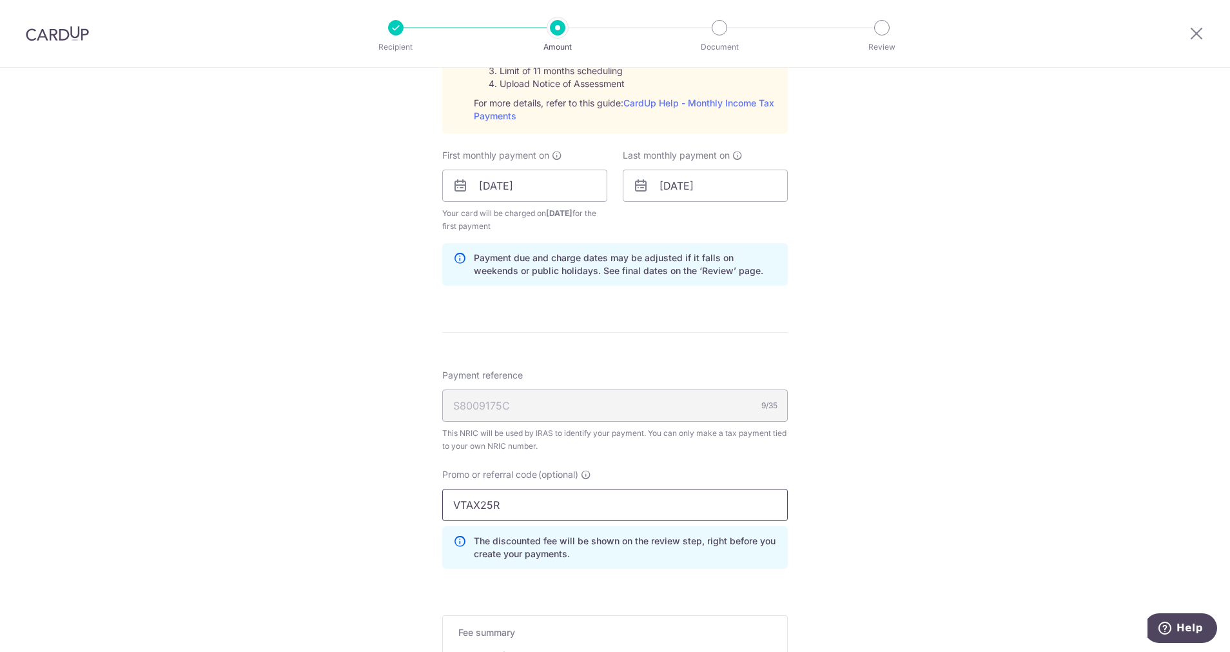
type input "VTAX25R"
click at [902, 468] on div "Tell us more about your payment Enter one-time or monthly payment amount SGD 2,…" at bounding box center [615, 118] width 1230 height 1455
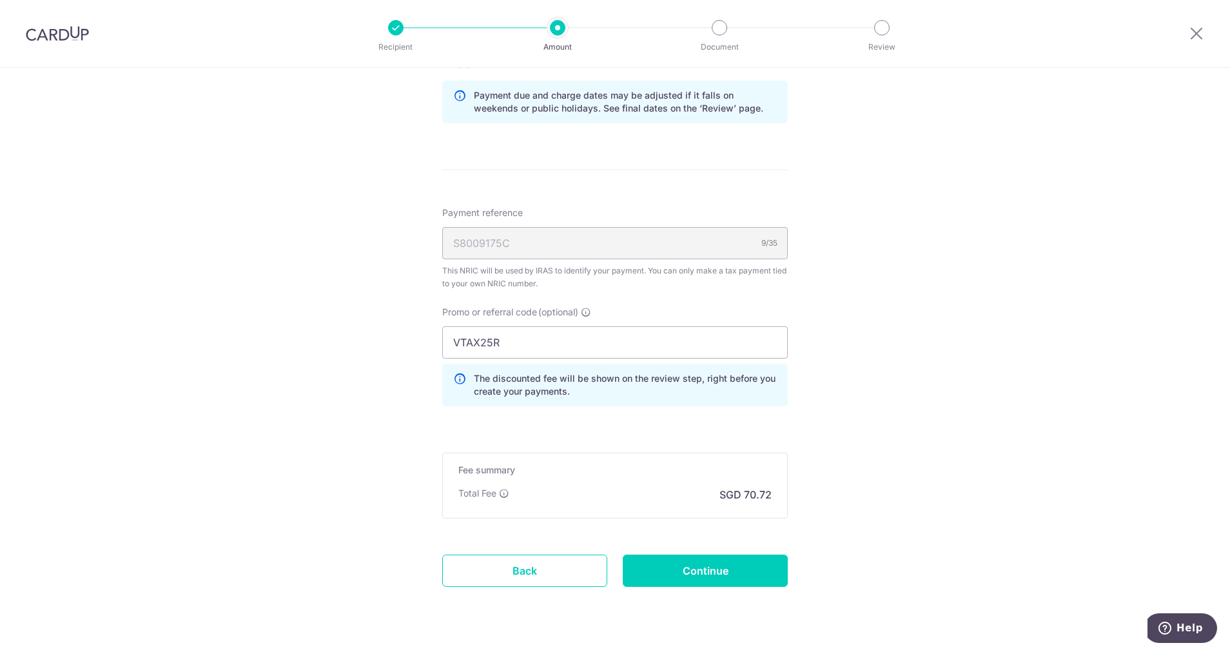
scroll to position [871, 0]
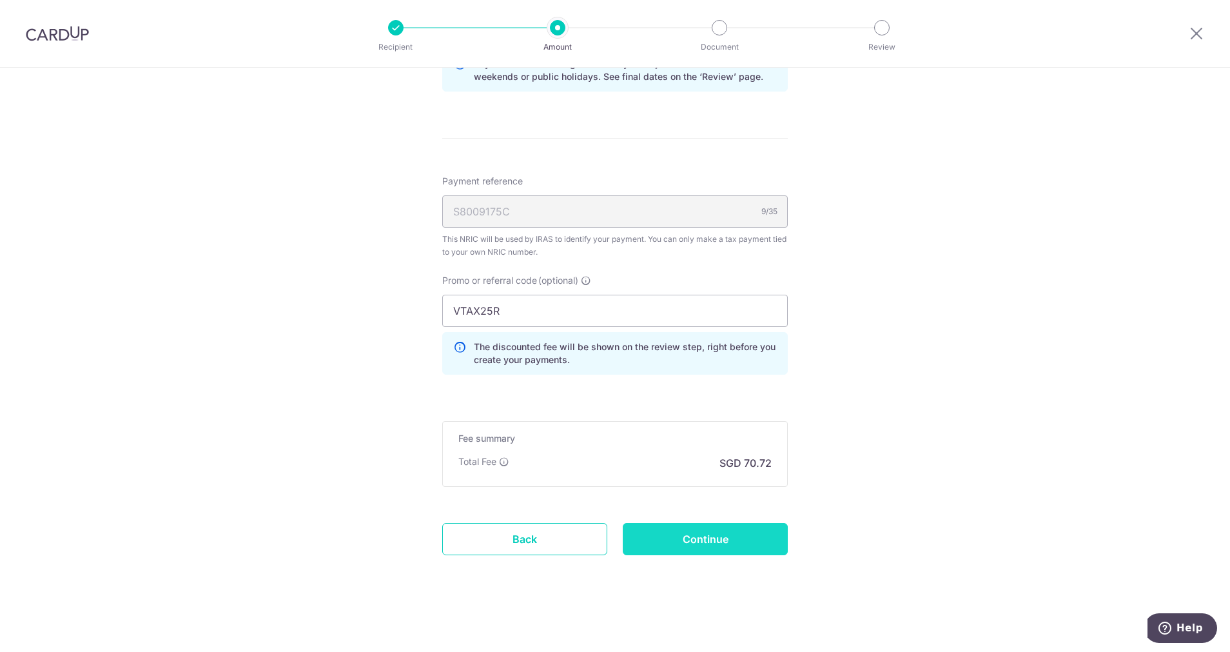
click at [700, 543] on input "Continue" at bounding box center [705, 539] width 165 height 32
type input "Create Schedule"
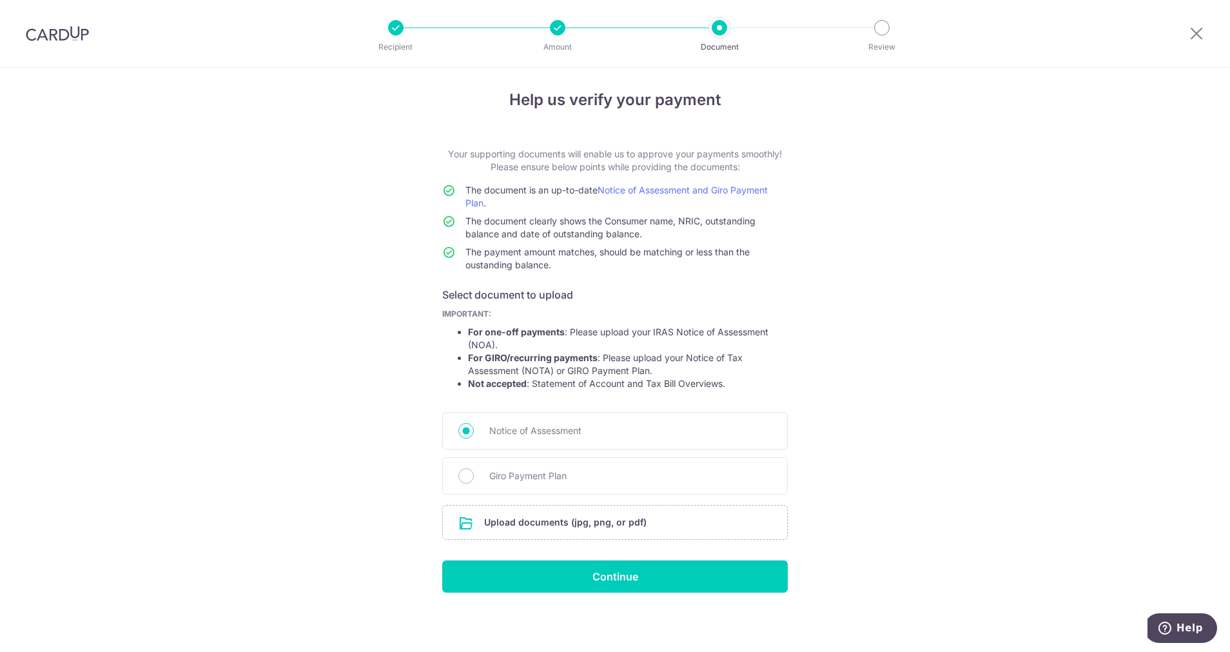
scroll to position [6, 0]
click at [584, 523] on input "file" at bounding box center [615, 521] width 344 height 34
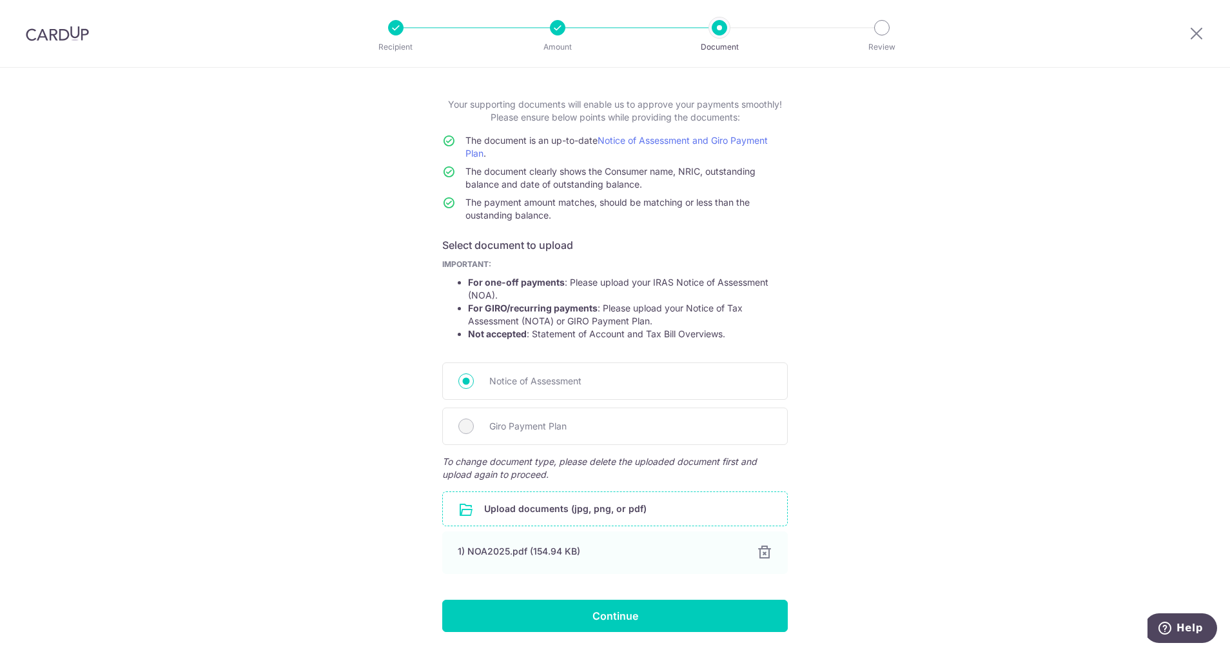
scroll to position [95, 0]
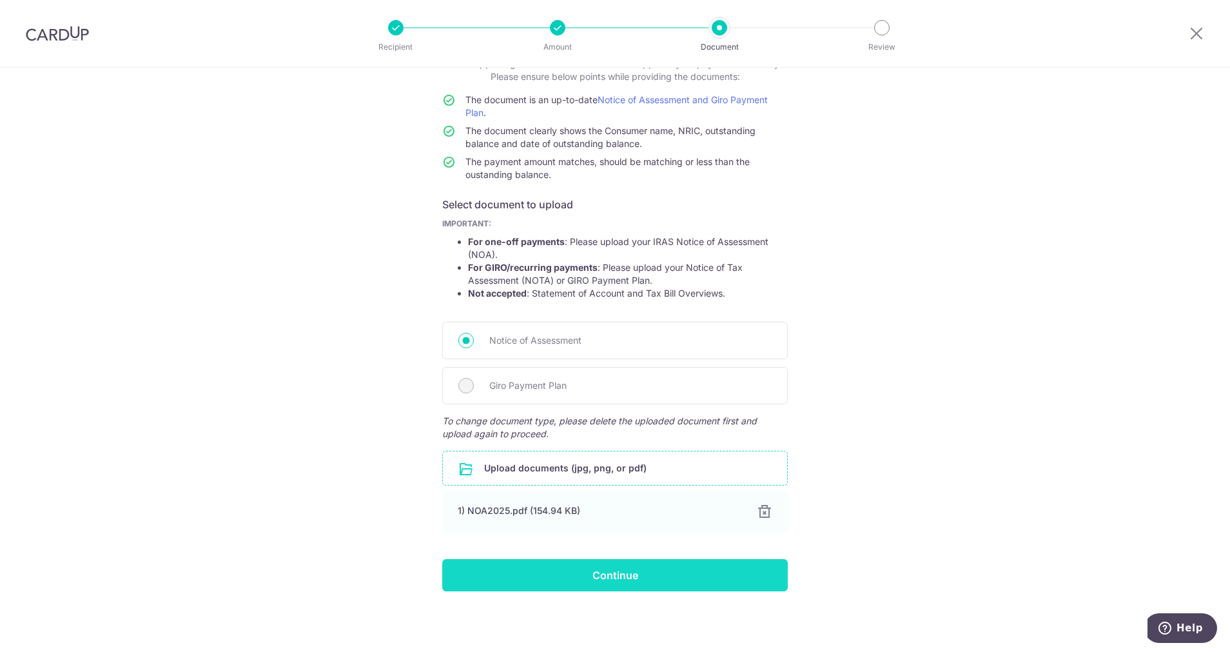
click at [568, 576] on input "Continue" at bounding box center [615, 575] width 346 height 32
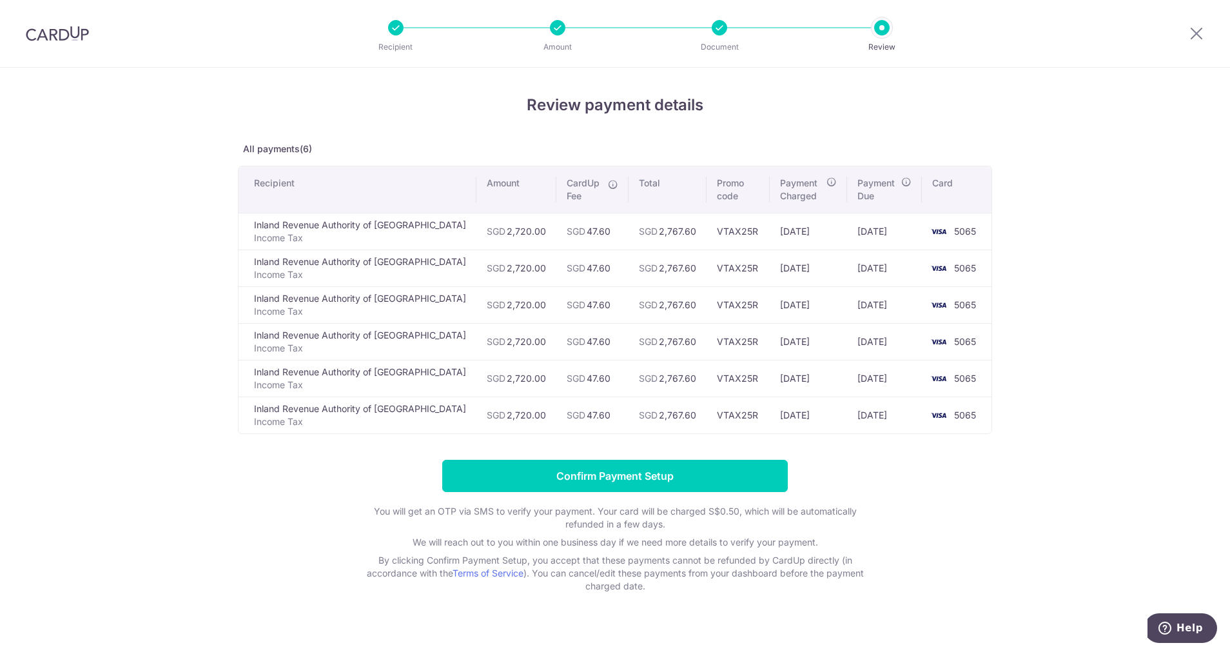
click at [971, 187] on th "Card" at bounding box center [957, 189] width 70 height 46
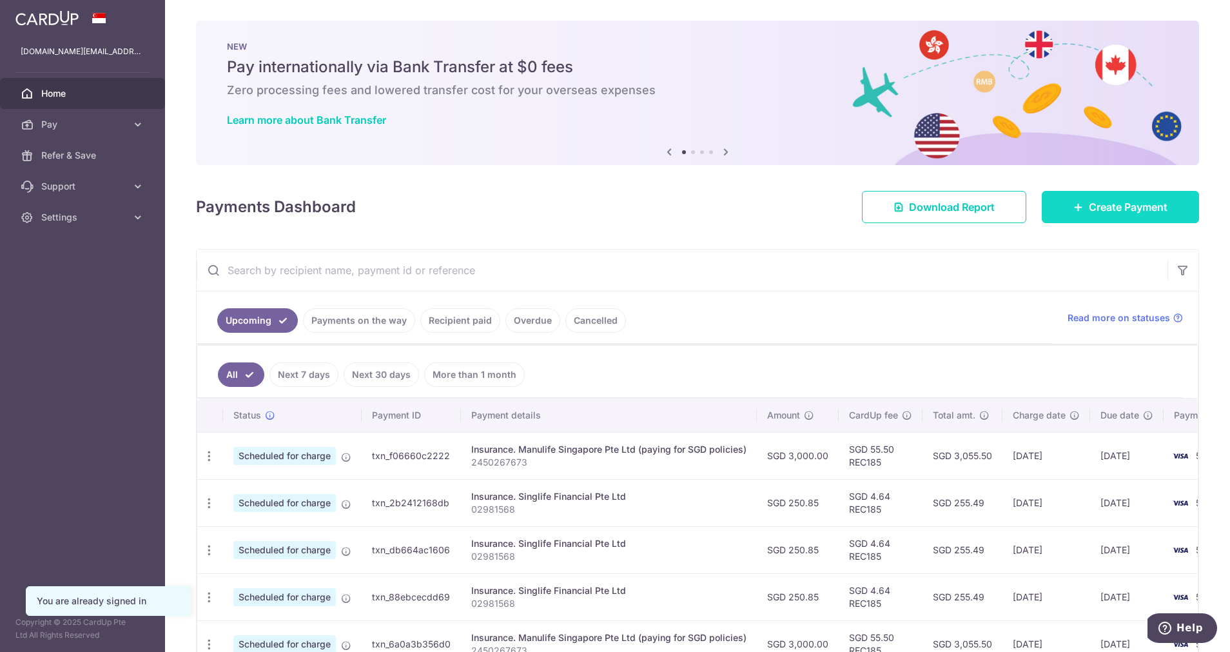
click at [1077, 209] on link "Create Payment" at bounding box center [1120, 207] width 157 height 32
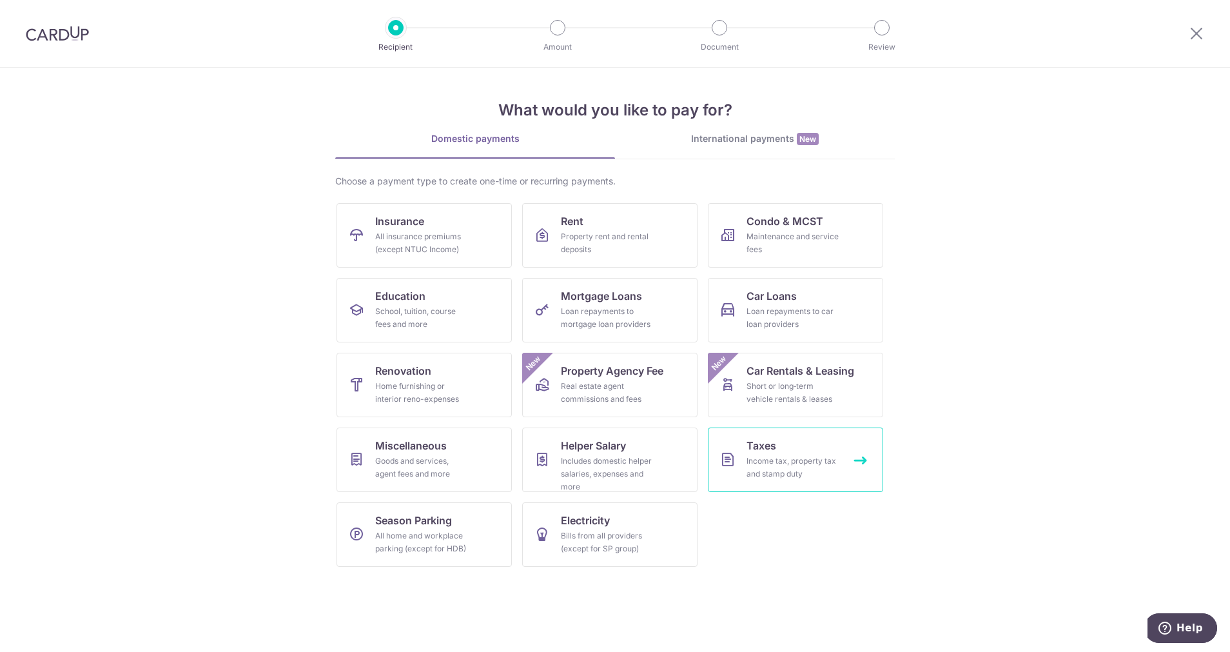
click at [760, 473] on div "Income tax, property tax and stamp duty" at bounding box center [793, 467] width 93 height 26
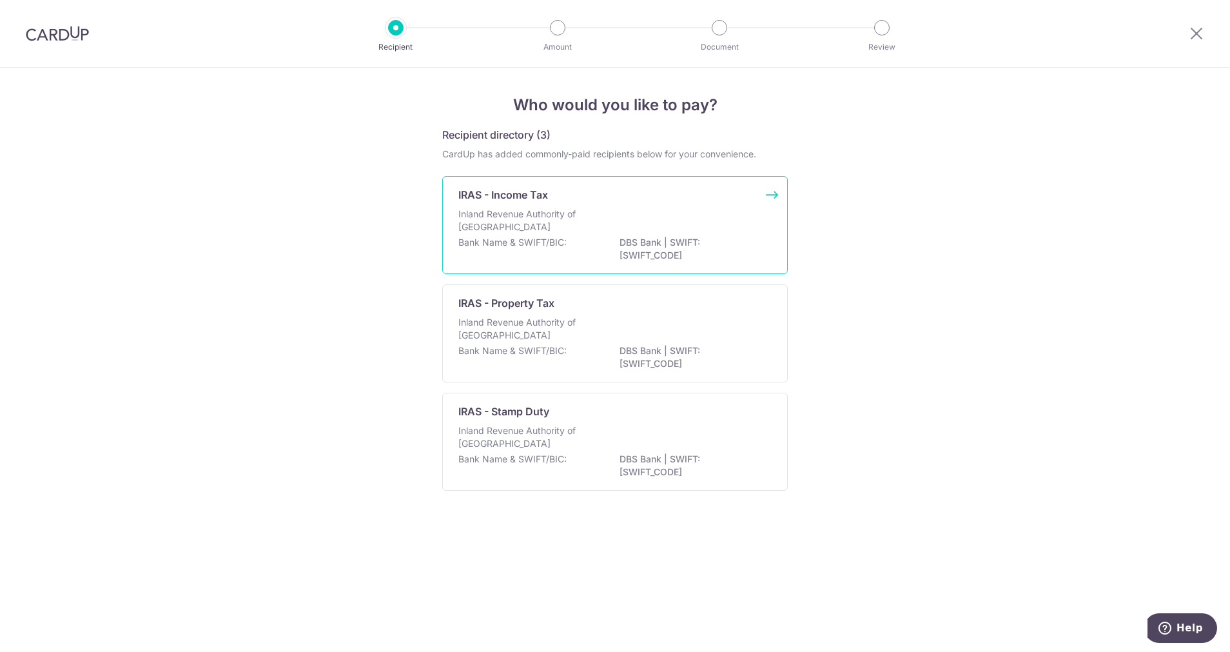
click at [663, 207] on div "IRAS - Income Tax Inland Revenue Authority of [GEOGRAPHIC_DATA] Bank Name & SWI…" at bounding box center [615, 225] width 346 height 98
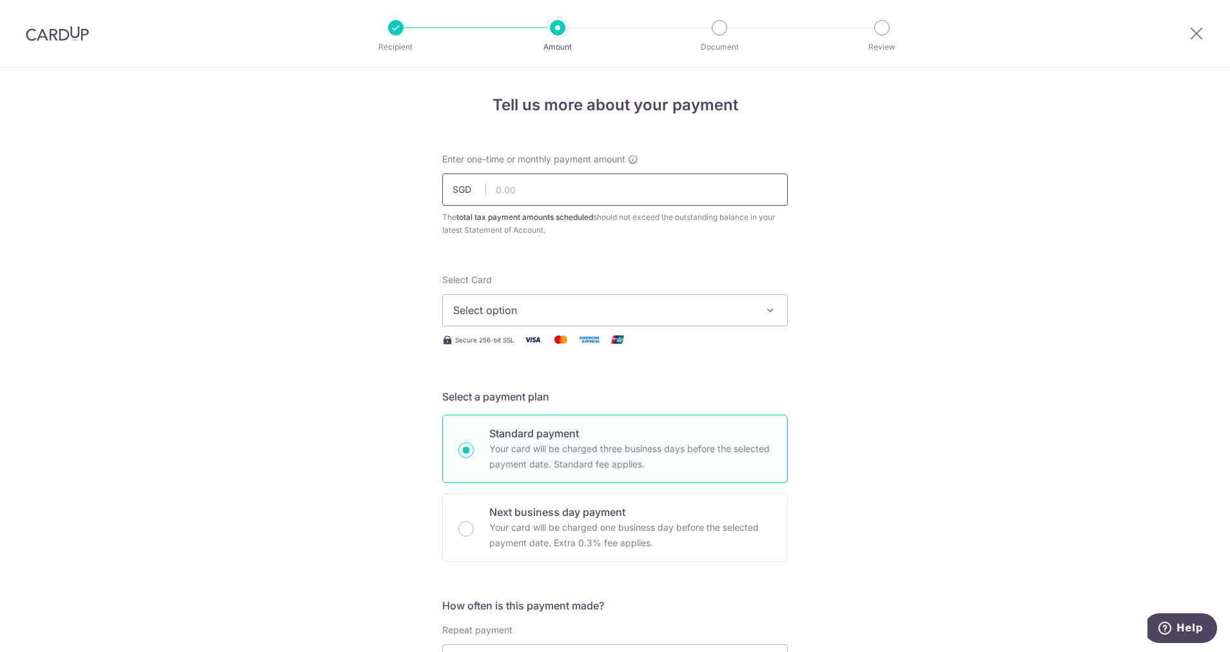
click at [569, 185] on input "text" at bounding box center [615, 189] width 346 height 32
type input "2,720.00"
type input "[DATE]"
type input "VTAX25R"
type input "2,720.00"
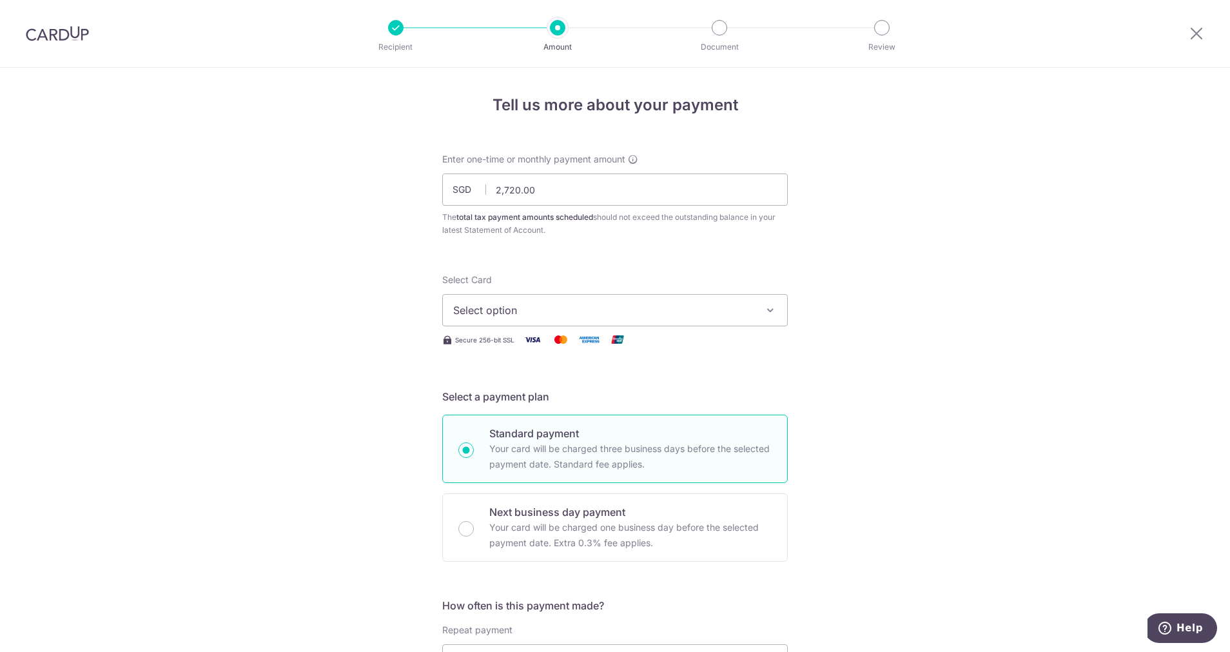
scroll to position [369, 0]
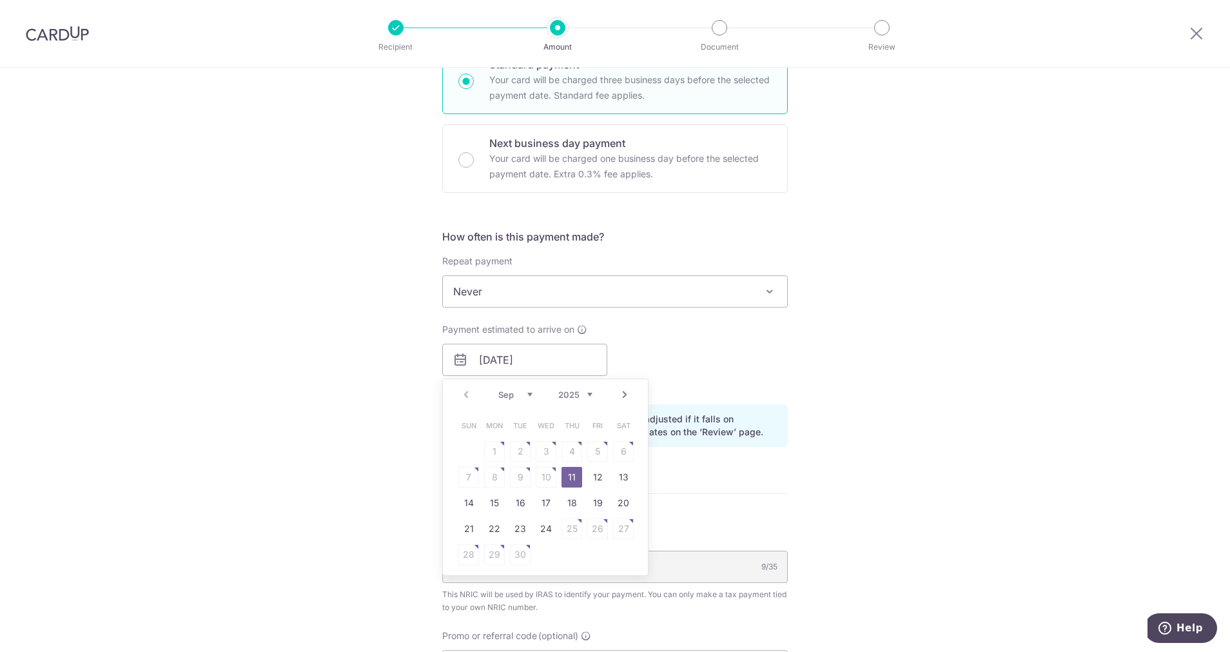
click at [561, 477] on link "11" at bounding box center [571, 477] width 21 height 21
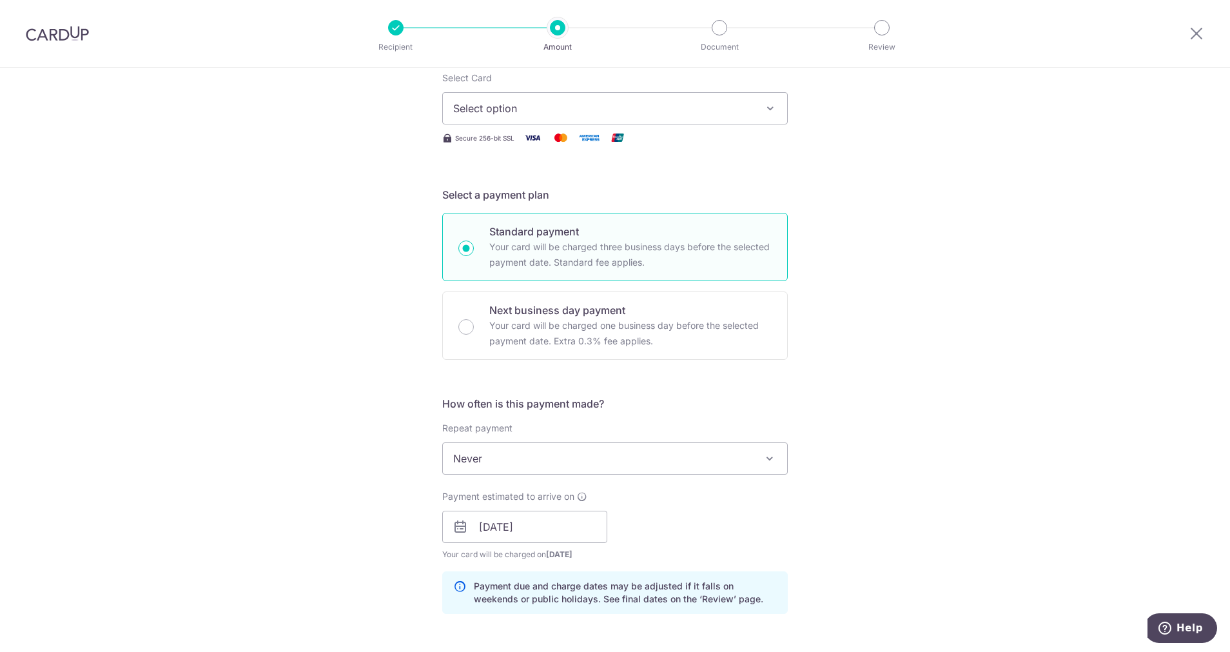
scroll to position [240, 0]
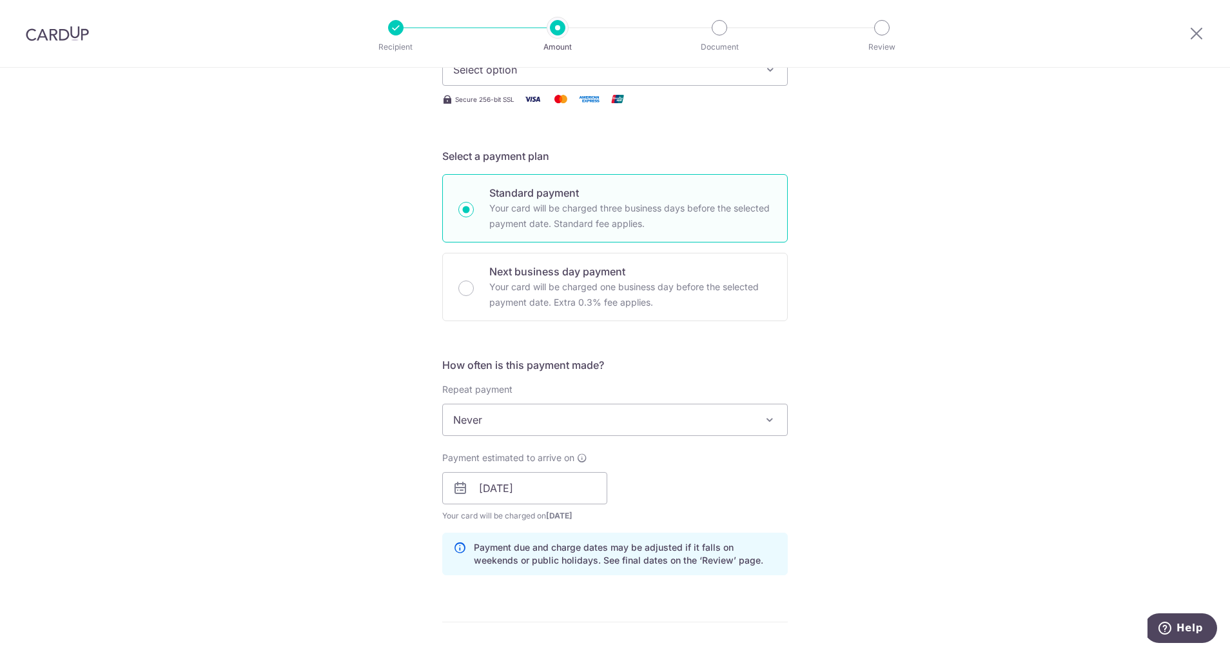
click at [506, 420] on span "Never" at bounding box center [615, 419] width 344 height 31
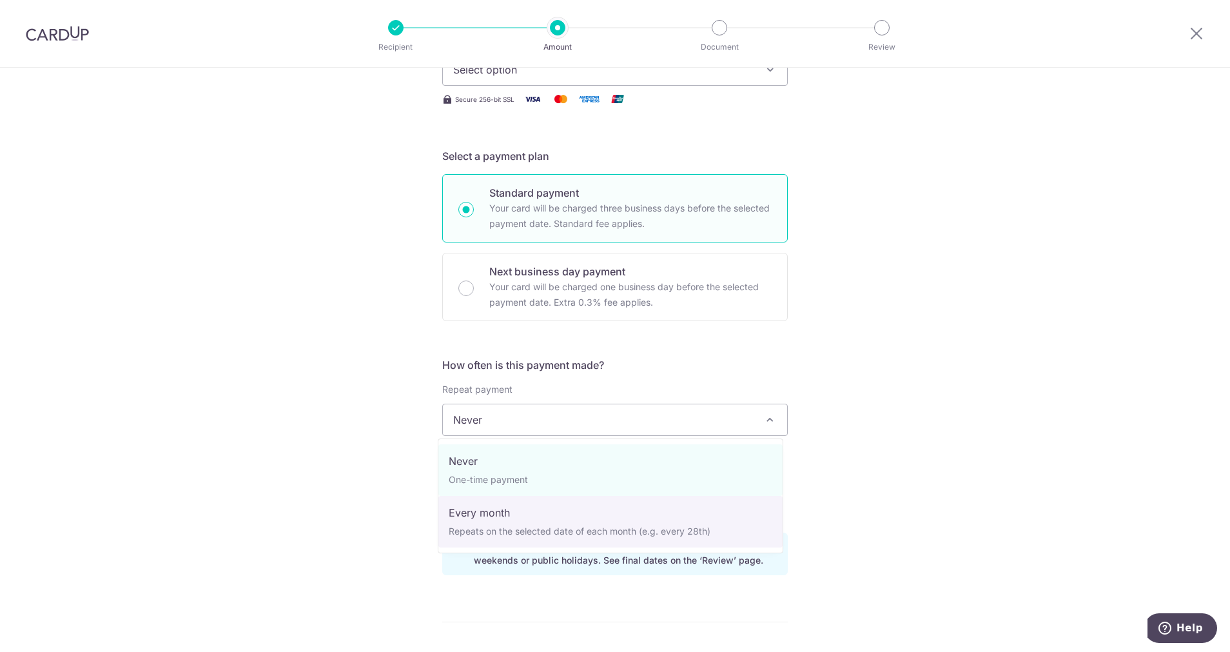
select select "3"
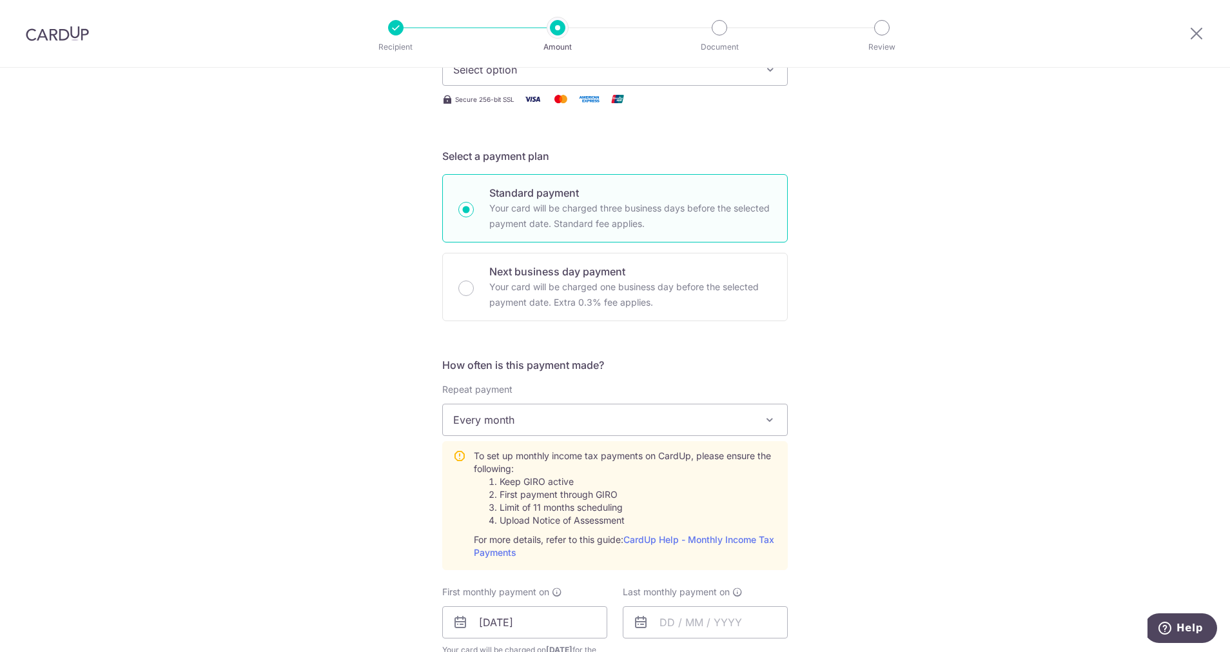
click at [339, 396] on div "Tell us more about your payment Enter one-time or monthly payment amount SGD 2,…" at bounding box center [615, 554] width 1230 height 1455
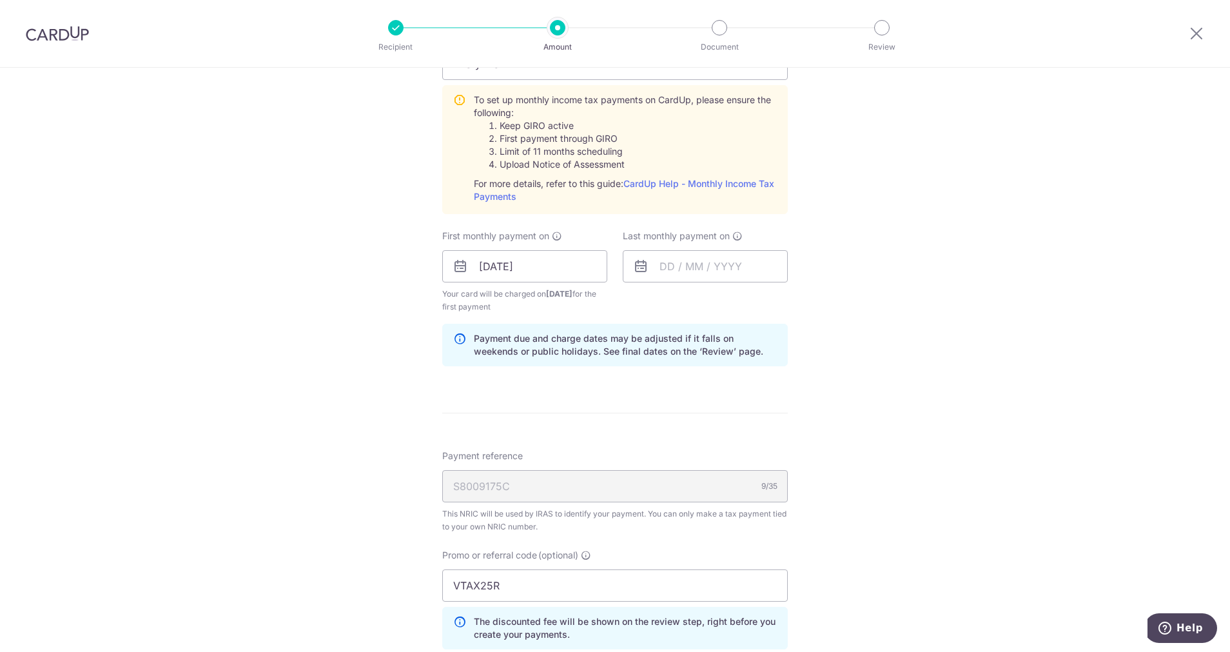
scroll to position [627, 0]
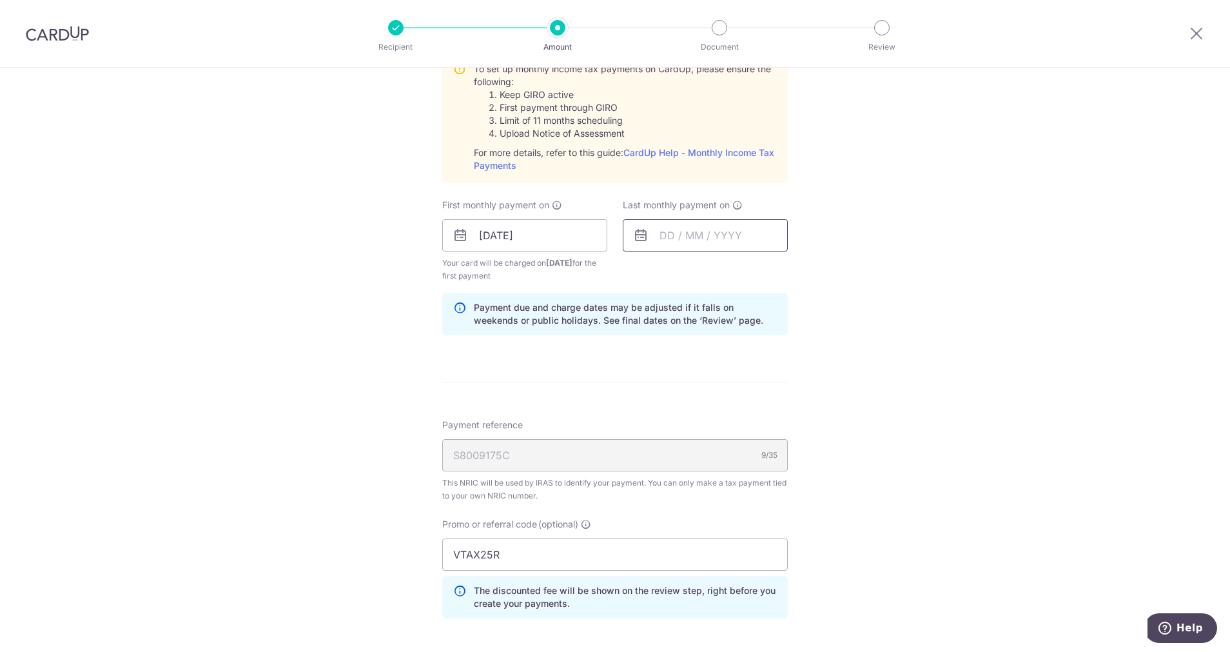
click at [718, 238] on input "text" at bounding box center [705, 235] width 165 height 32
click at [761, 268] on select "2025 2026" at bounding box center [756, 270] width 34 height 10
click at [707, 269] on select "Jan Feb Mar Apr May Jun Jul Aug Sep Oct" at bounding box center [696, 270] width 34 height 10
click at [720, 354] on link "11" at bounding box center [726, 352] width 21 height 21
type input "11/03/2026"
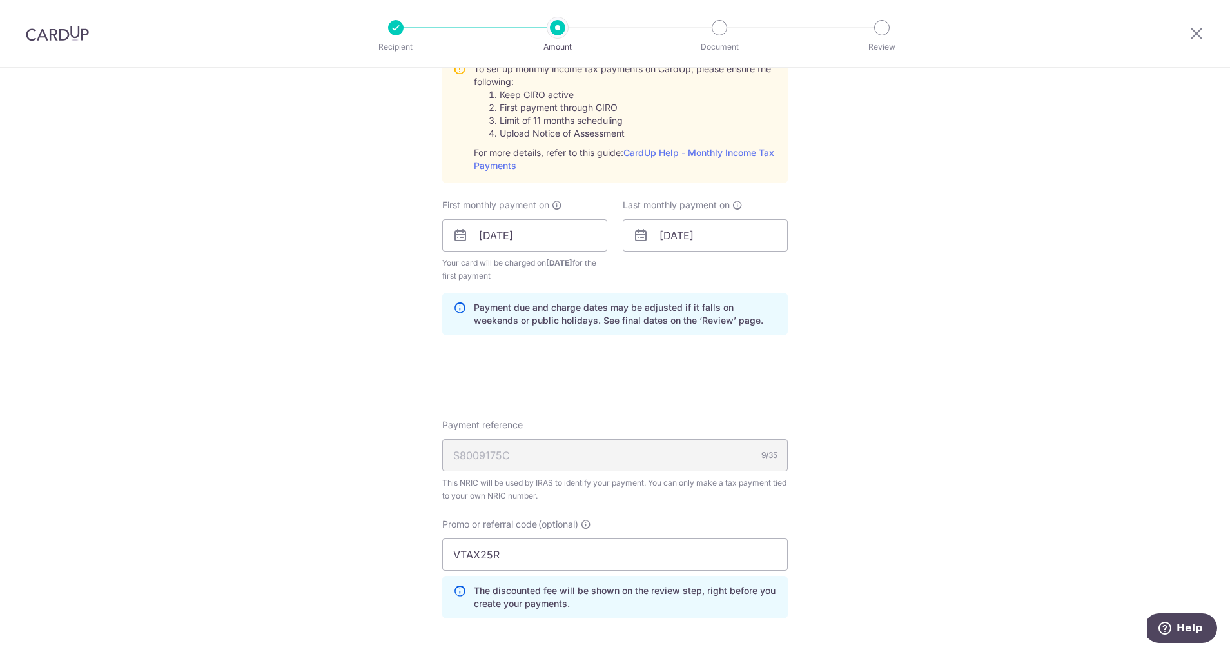
click at [931, 353] on div "Tell us more about your payment Enter one-time or monthly payment amount SGD 2,…" at bounding box center [615, 167] width 1230 height 1455
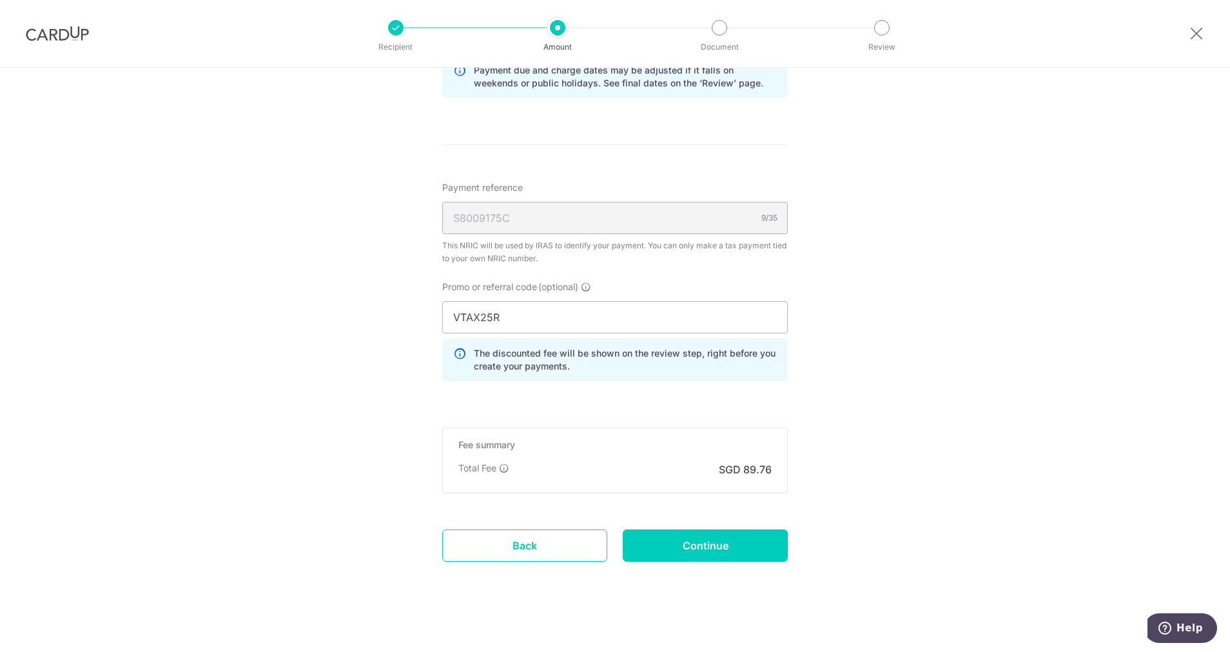
scroll to position [871, 0]
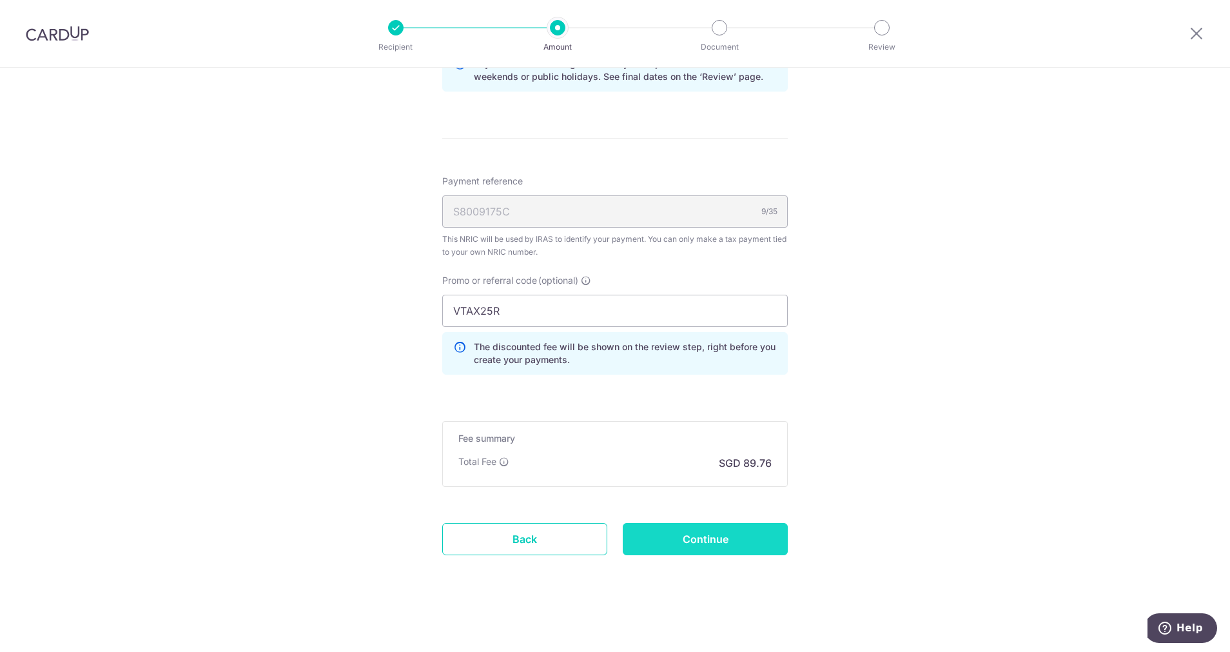
click at [749, 542] on input "Continue" at bounding box center [705, 539] width 165 height 32
type input "Create Schedule"
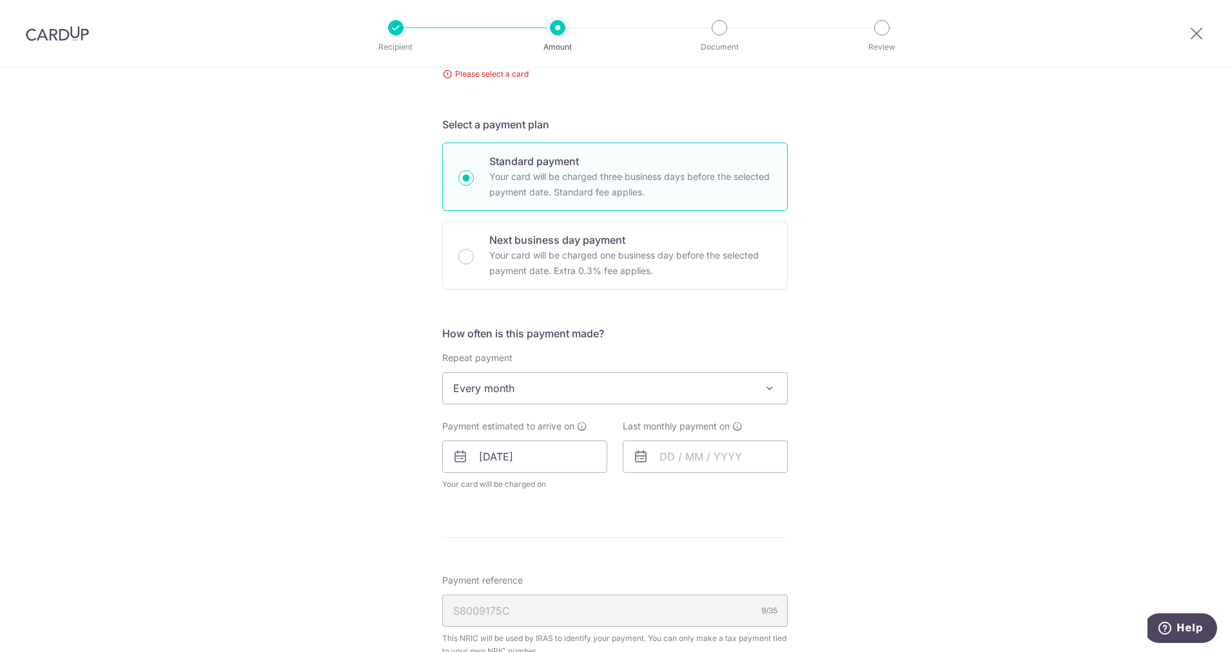
scroll to position [92, 0]
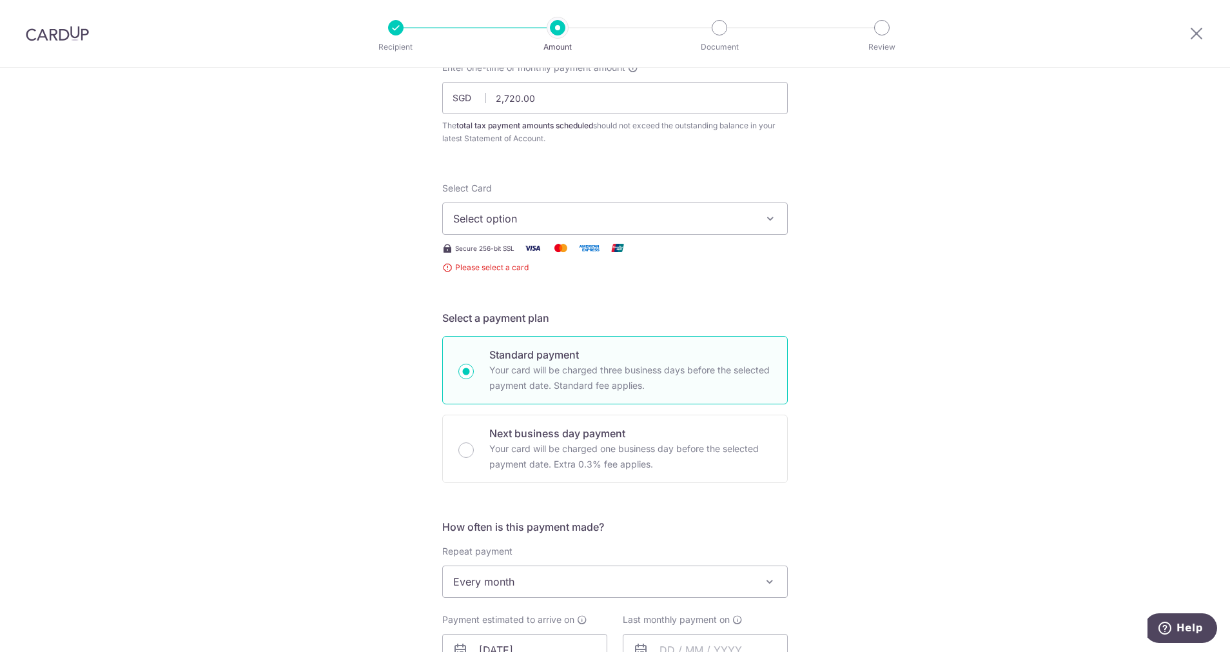
click at [569, 216] on span "Select option" at bounding box center [603, 218] width 300 height 15
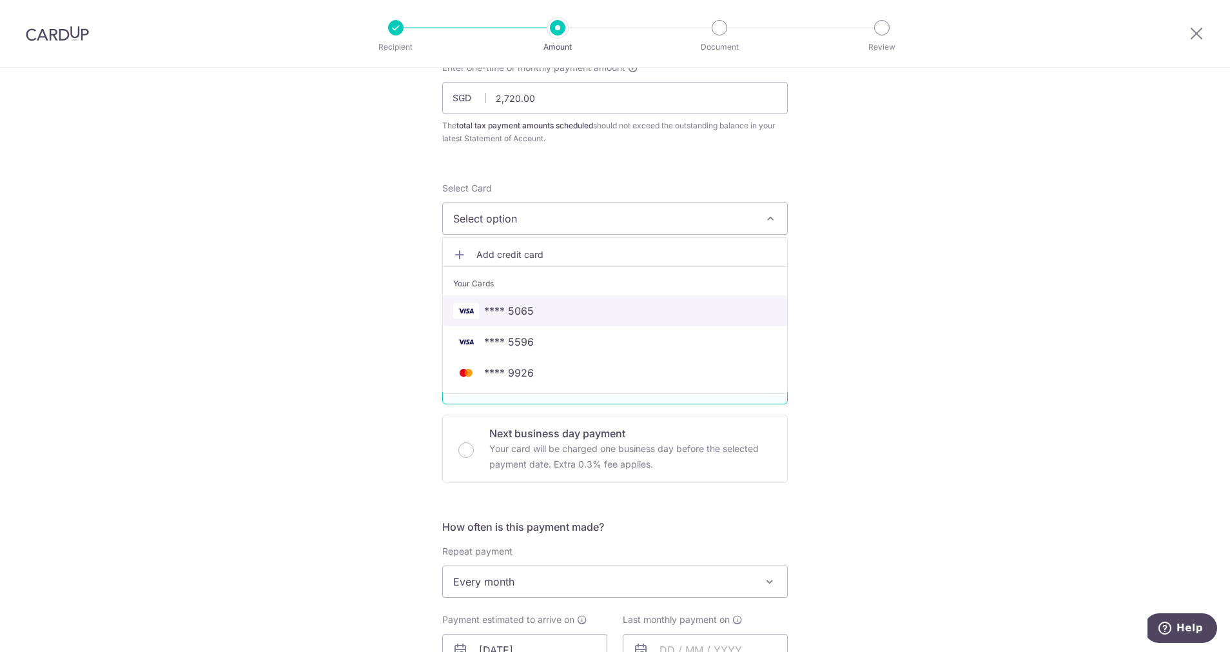
click at [513, 312] on span "**** 5065" at bounding box center [509, 310] width 50 height 15
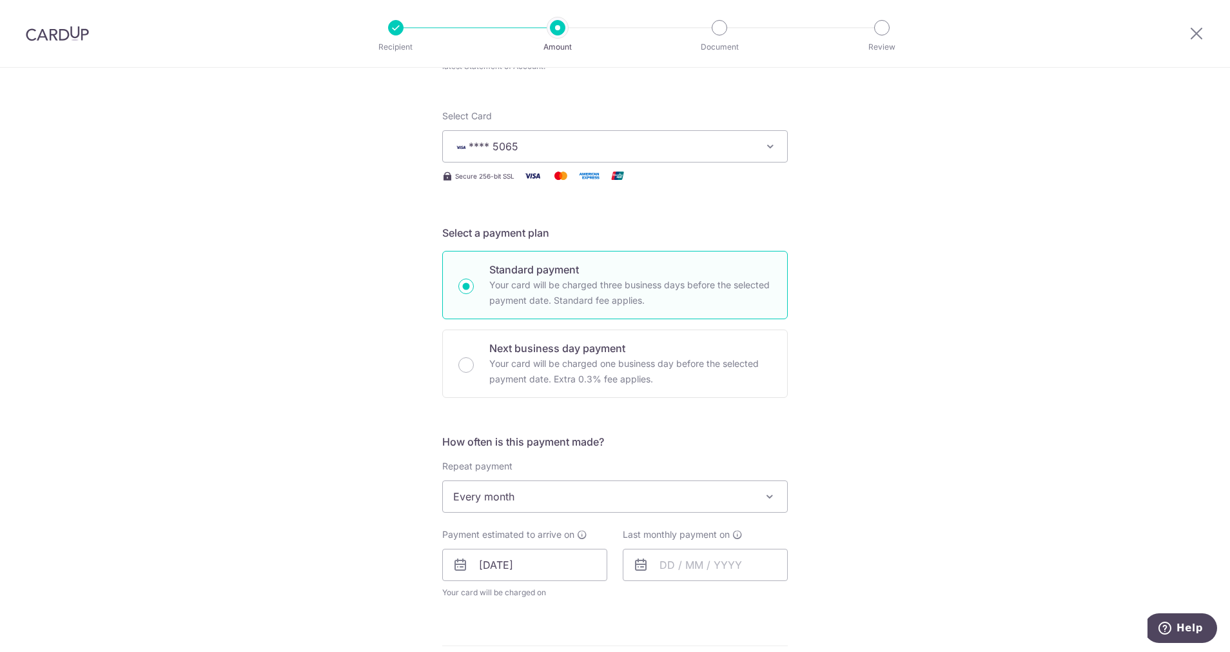
scroll to position [382, 0]
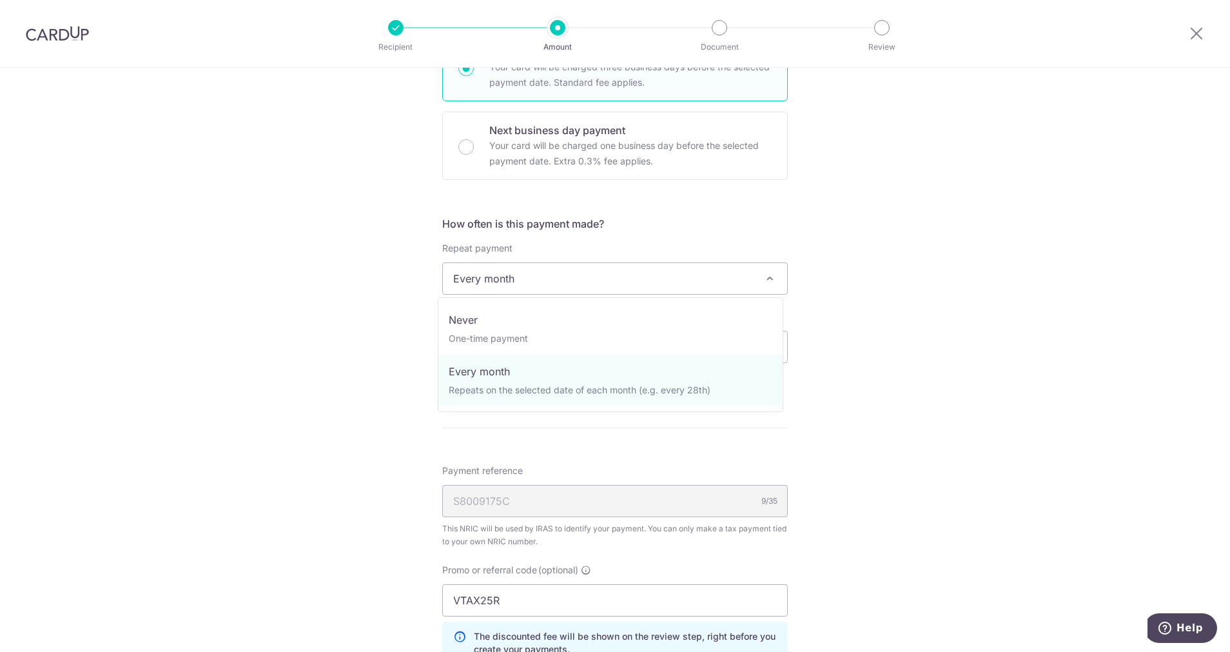
click at [660, 288] on span "Every month" at bounding box center [615, 278] width 344 height 31
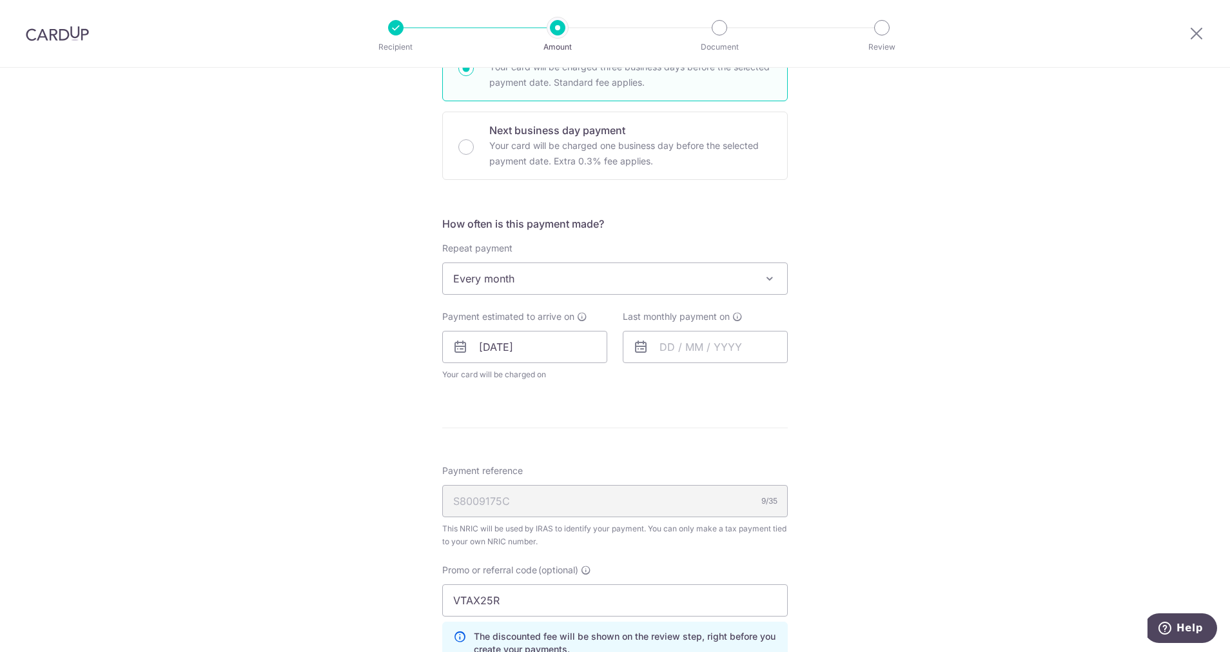
click at [660, 288] on span "Every month" at bounding box center [615, 278] width 344 height 31
click at [683, 349] on input "text" at bounding box center [705, 347] width 165 height 32
click at [768, 378] on div "Prev Next Sep Oct Nov [DATE] 2026" at bounding box center [725, 381] width 205 height 31
click at [767, 378] on select "2025 2026" at bounding box center [756, 381] width 34 height 10
click at [706, 384] on select "Jan Feb Mar Apr May Jun [DATE] Aug Sep Oct" at bounding box center [696, 381] width 34 height 10
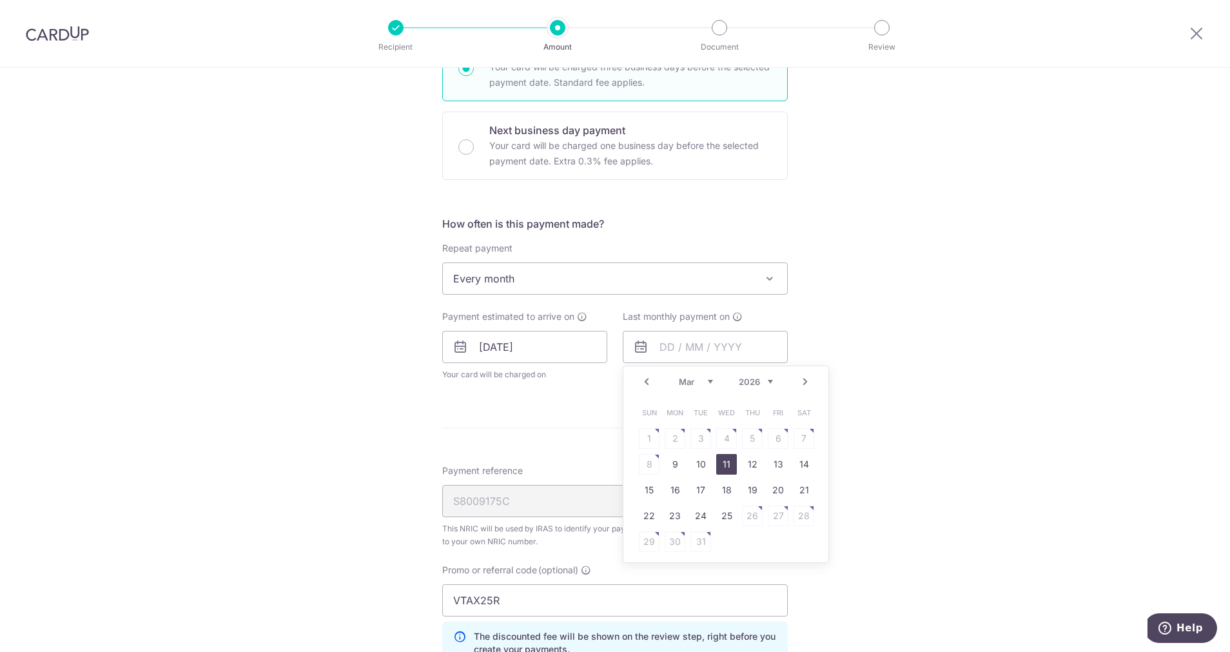
click at [723, 465] on link "11" at bounding box center [726, 464] width 21 height 21
type input "[DATE]"
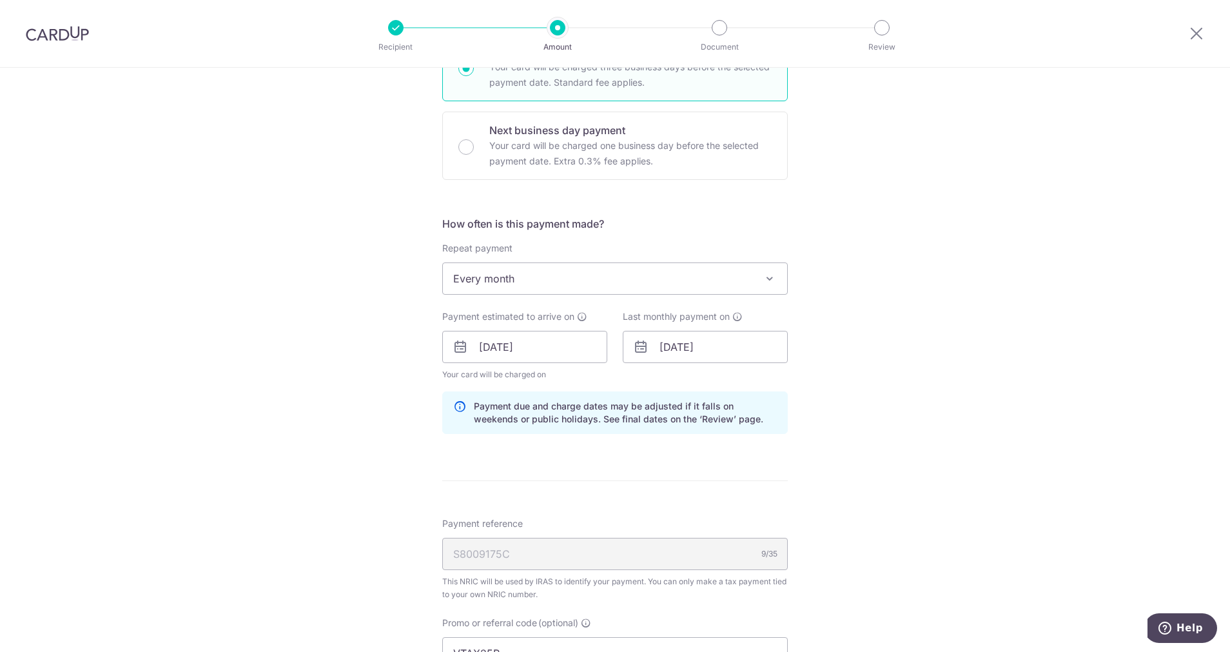
click at [925, 487] on div "Tell us more about your payment Enter one-time or monthly payment amount SGD 2,…" at bounding box center [615, 340] width 1230 height 1308
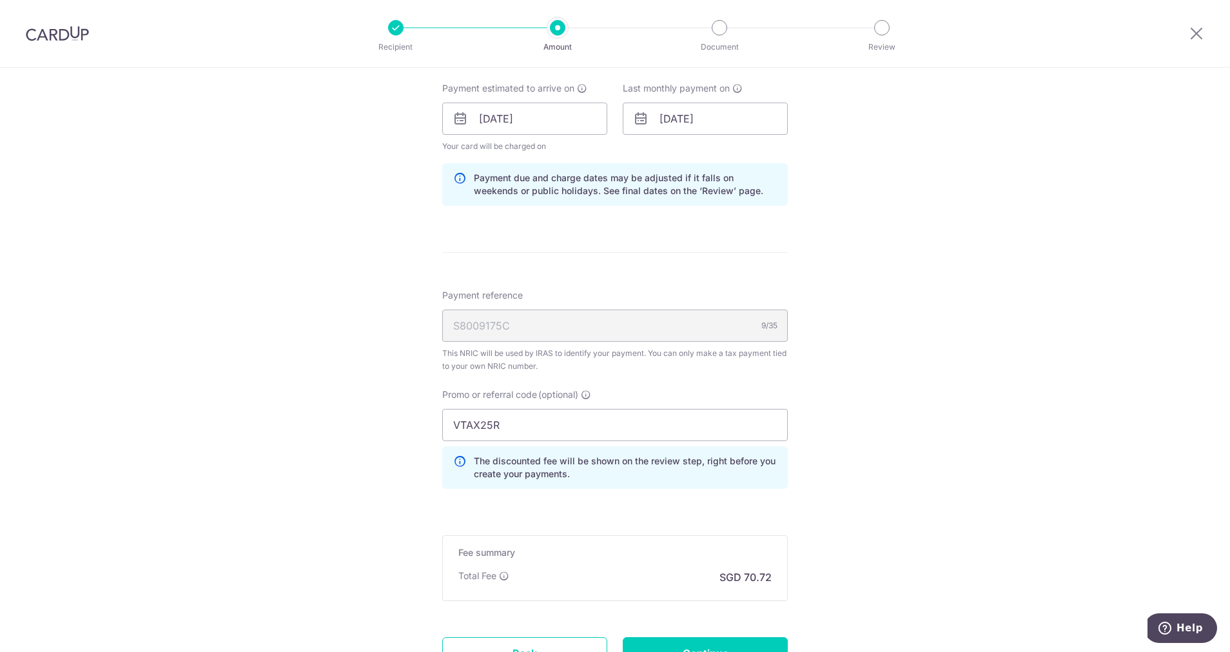
scroll to position [672, 0]
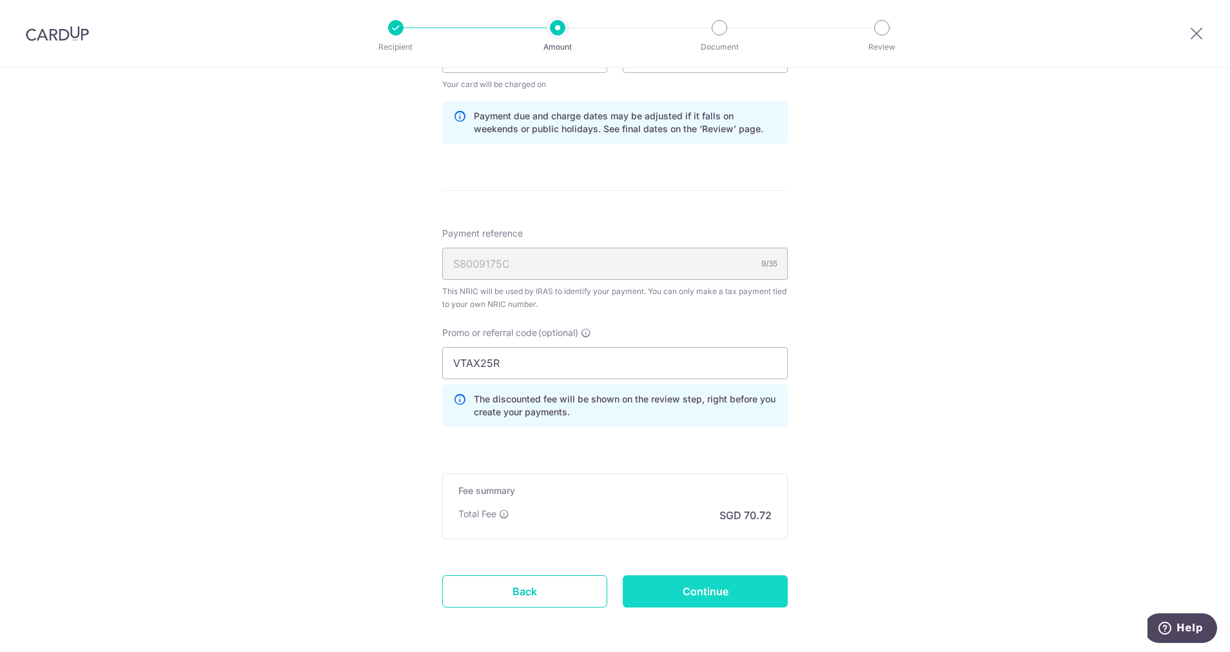
click at [730, 600] on input "Continue" at bounding box center [705, 591] width 165 height 32
type input "Create Schedule"
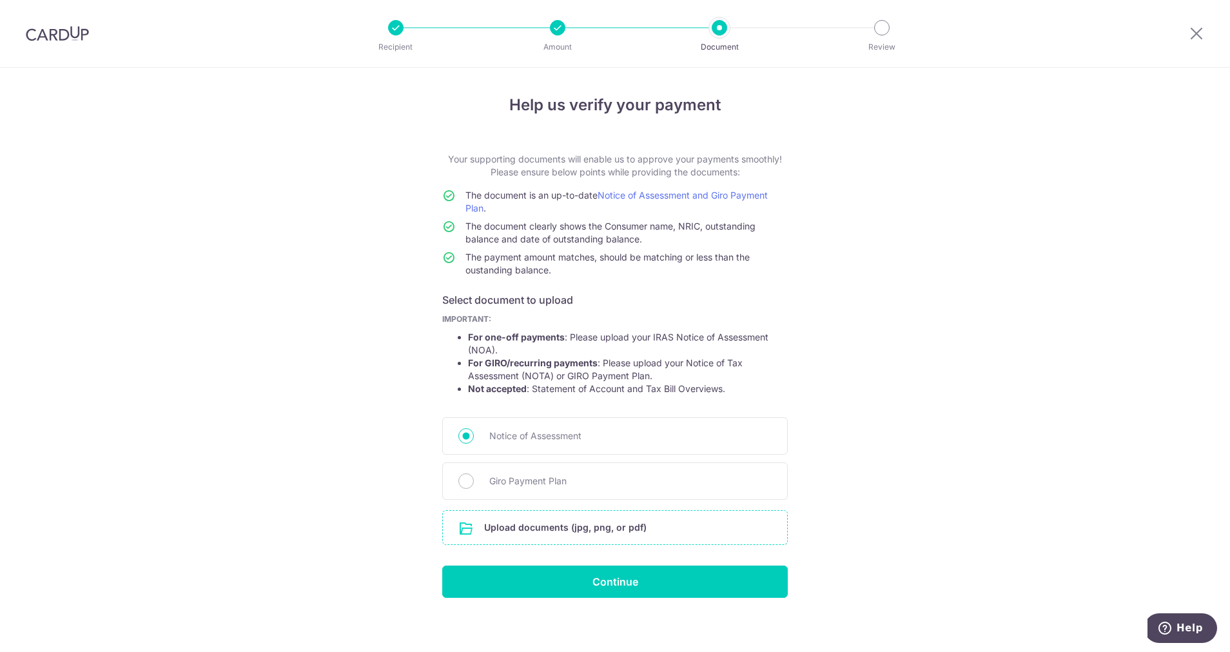
click at [641, 536] on input "file" at bounding box center [615, 528] width 344 height 34
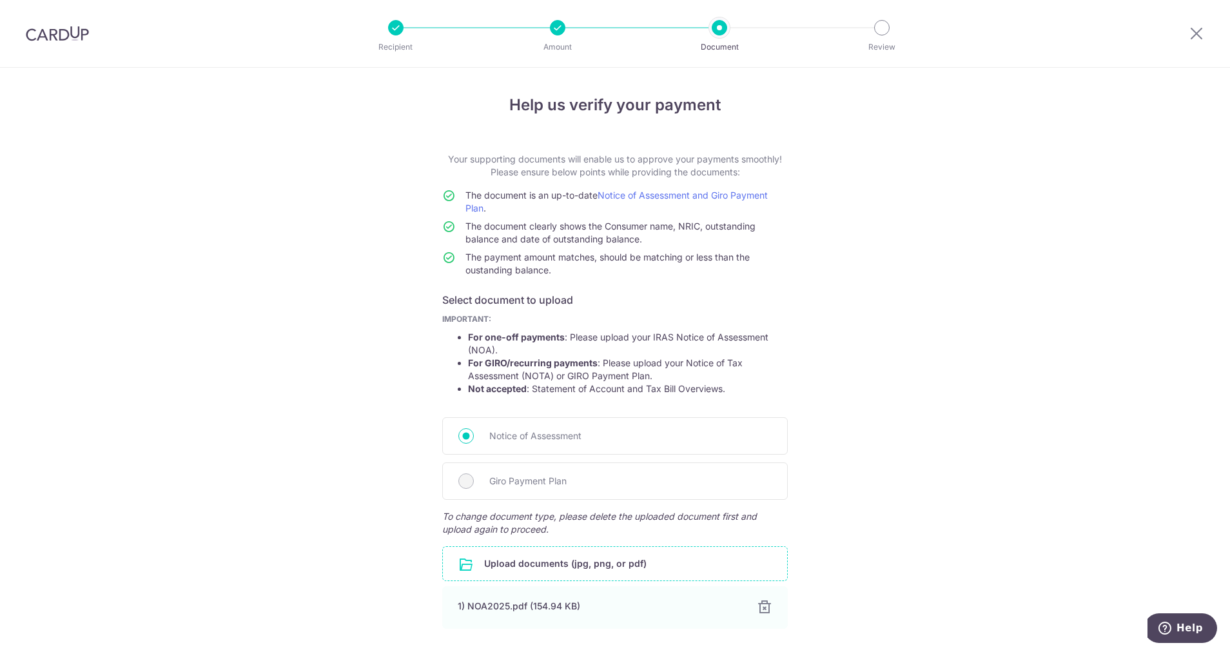
scroll to position [95, 0]
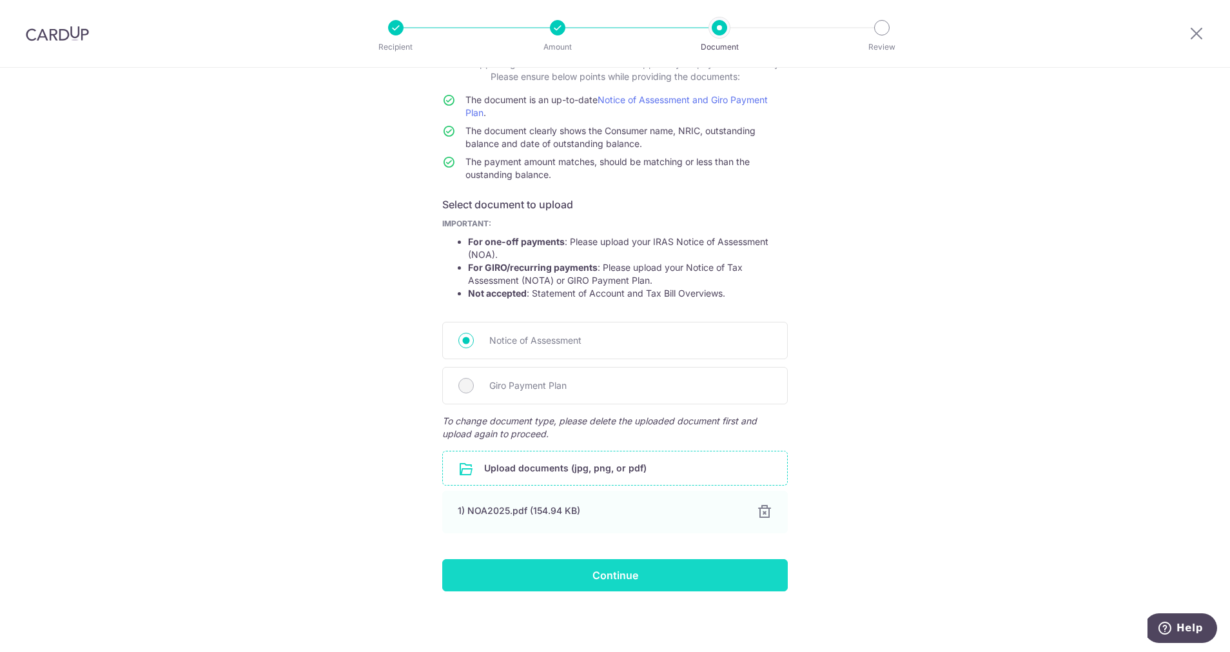
click at [644, 576] on input "Continue" at bounding box center [615, 575] width 346 height 32
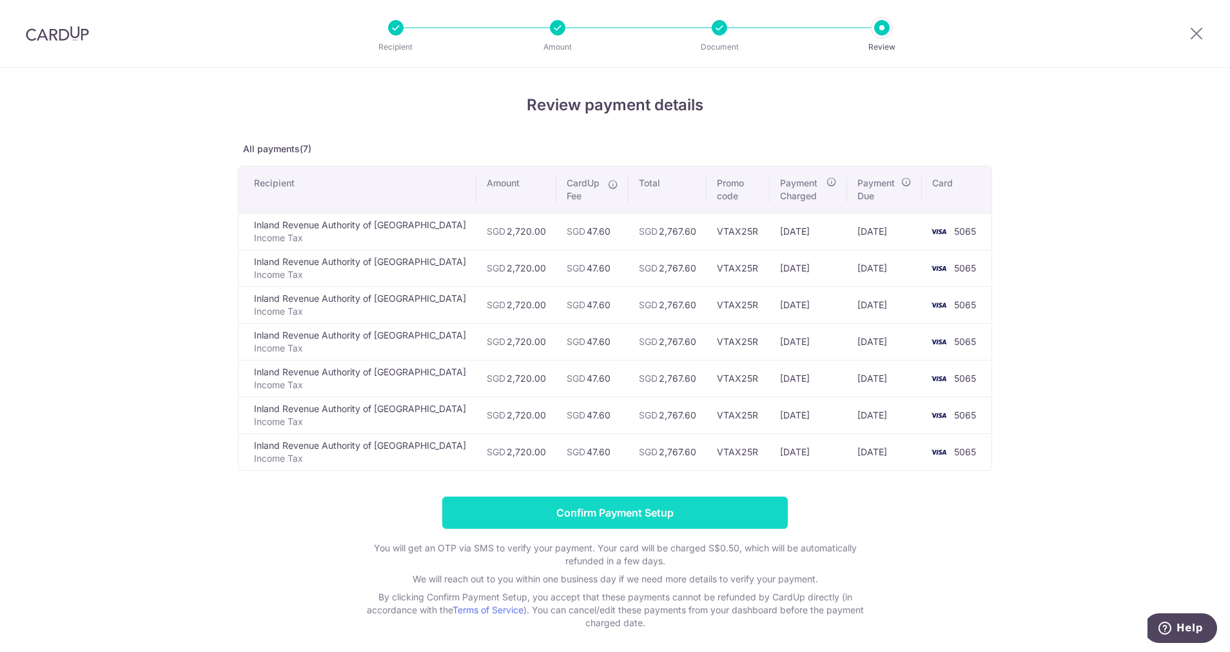
click at [612, 515] on input "Confirm Payment Setup" at bounding box center [615, 512] width 346 height 32
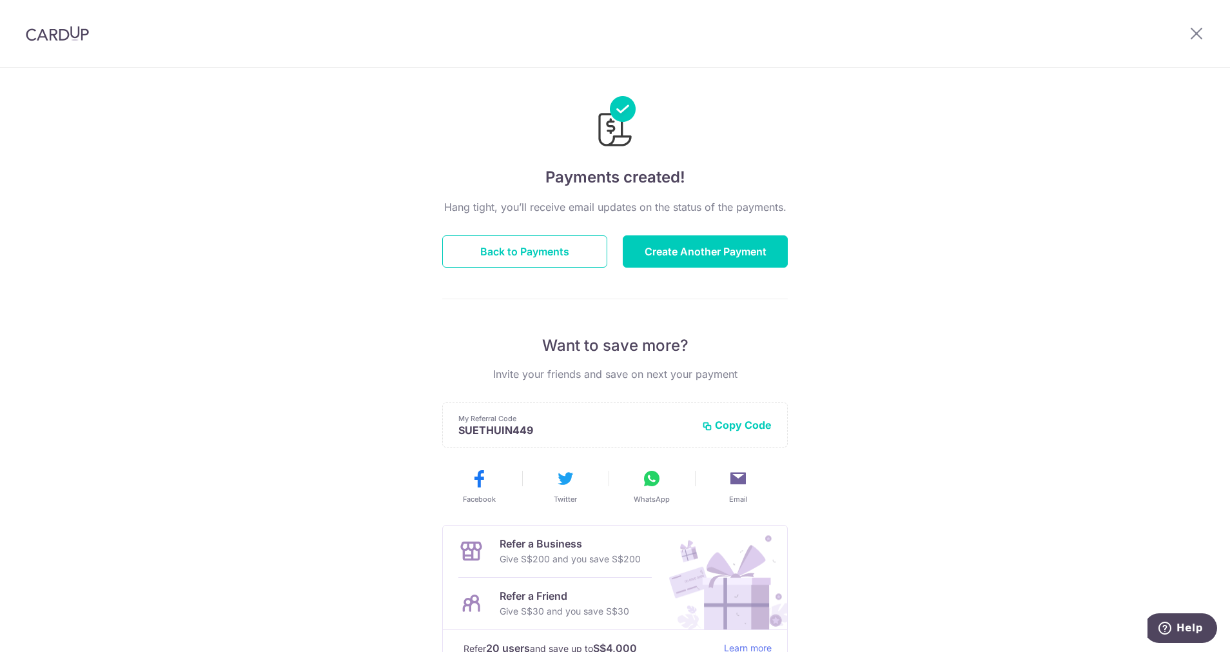
scroll to position [104, 0]
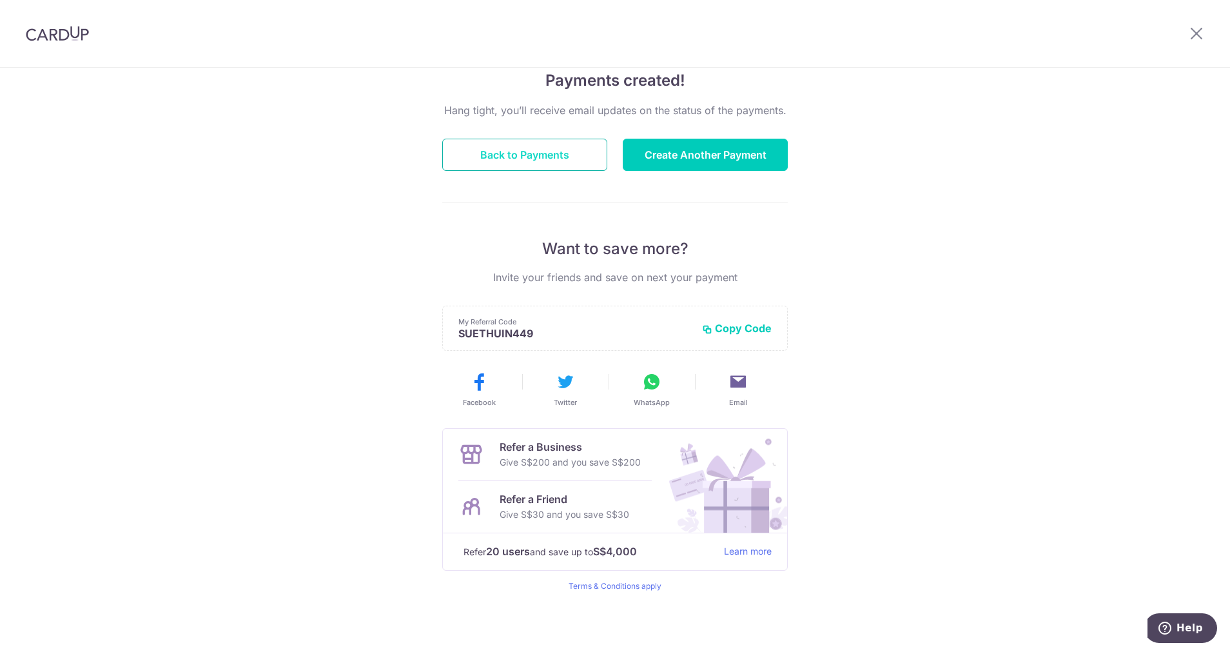
click at [482, 162] on button "Back to Payments" at bounding box center [524, 155] width 165 height 32
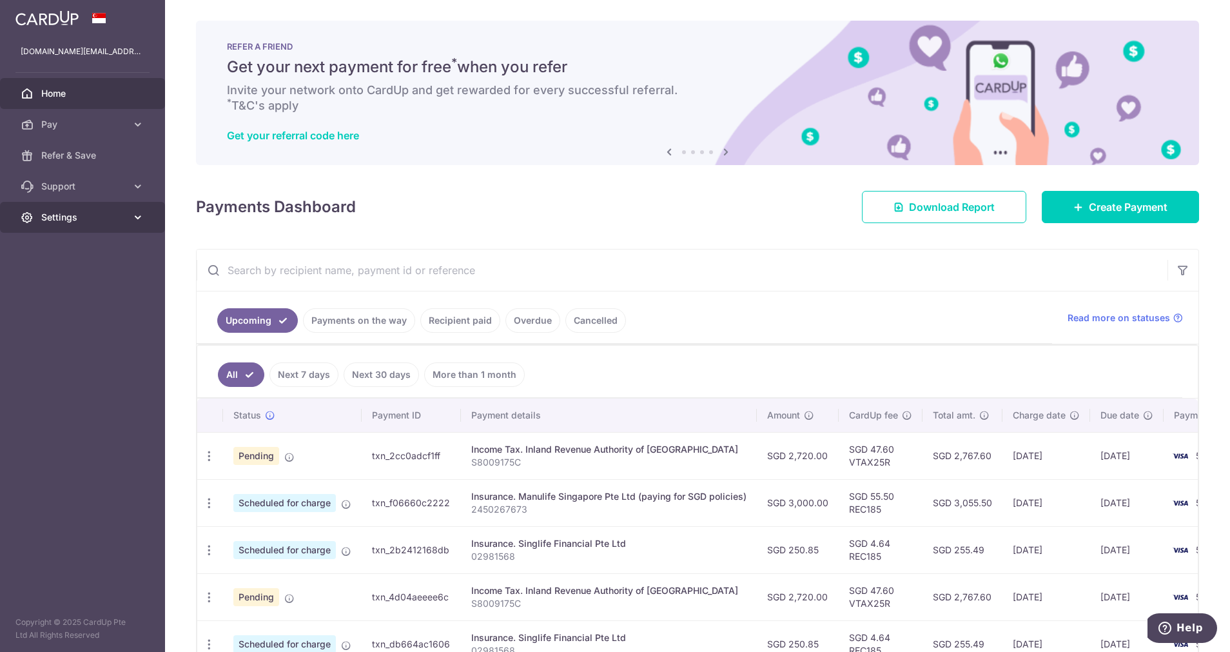
click at [139, 219] on icon at bounding box center [138, 217] width 13 height 13
click at [64, 276] on span "Logout" at bounding box center [83, 279] width 85 height 13
